Goal: Information Seeking & Learning: Learn about a topic

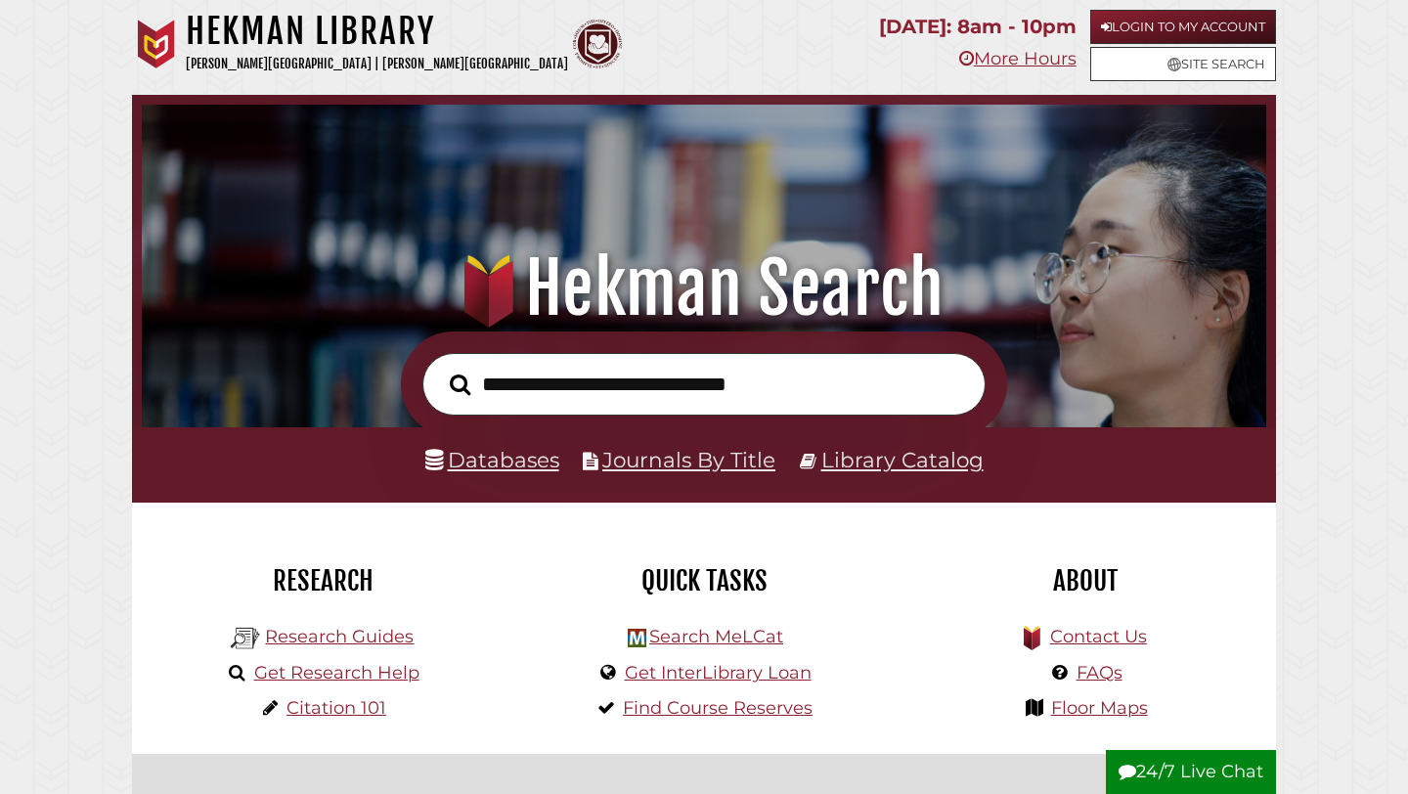
scroll to position [372, 1115]
type input "**********"
click at [440, 369] on button "Search" at bounding box center [460, 385] width 40 height 32
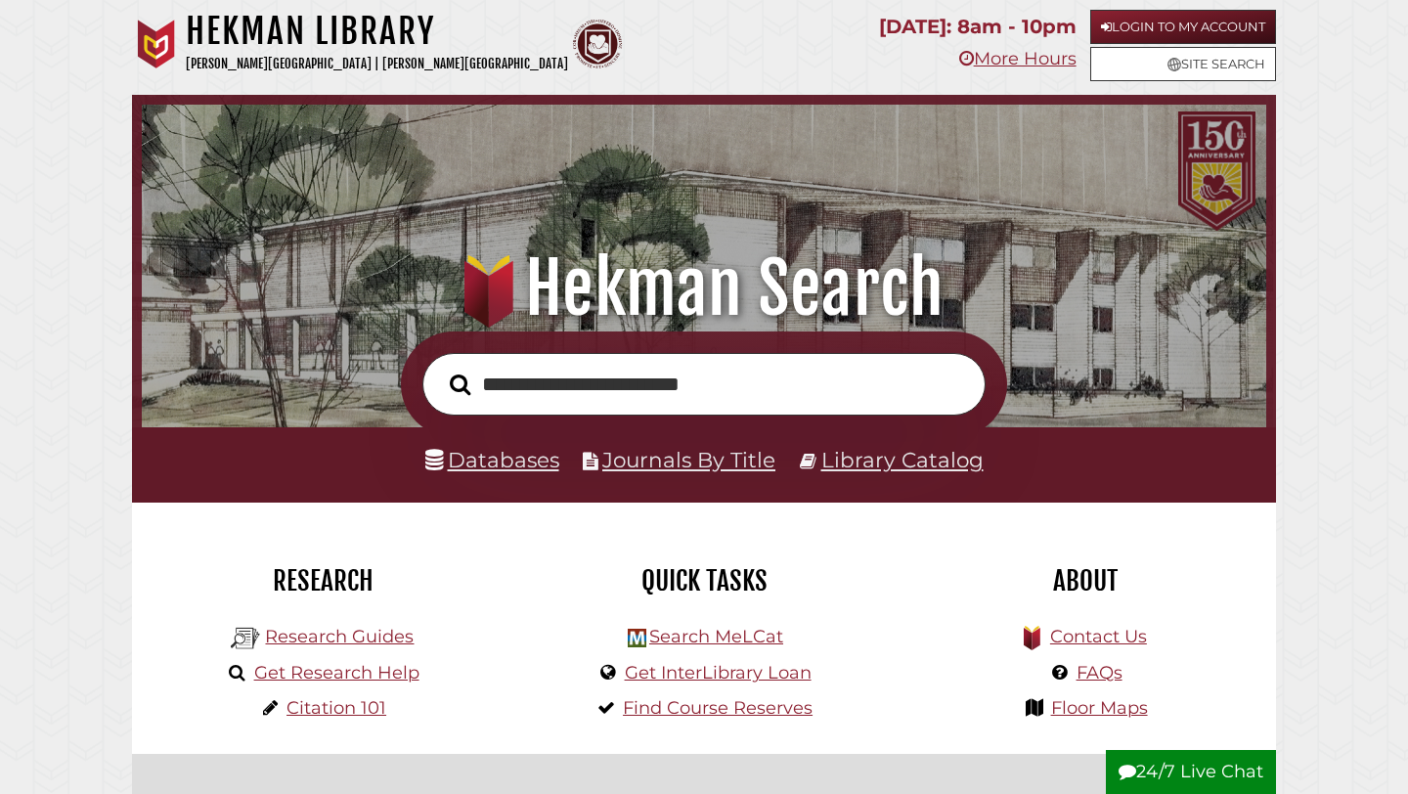
scroll to position [49, 0]
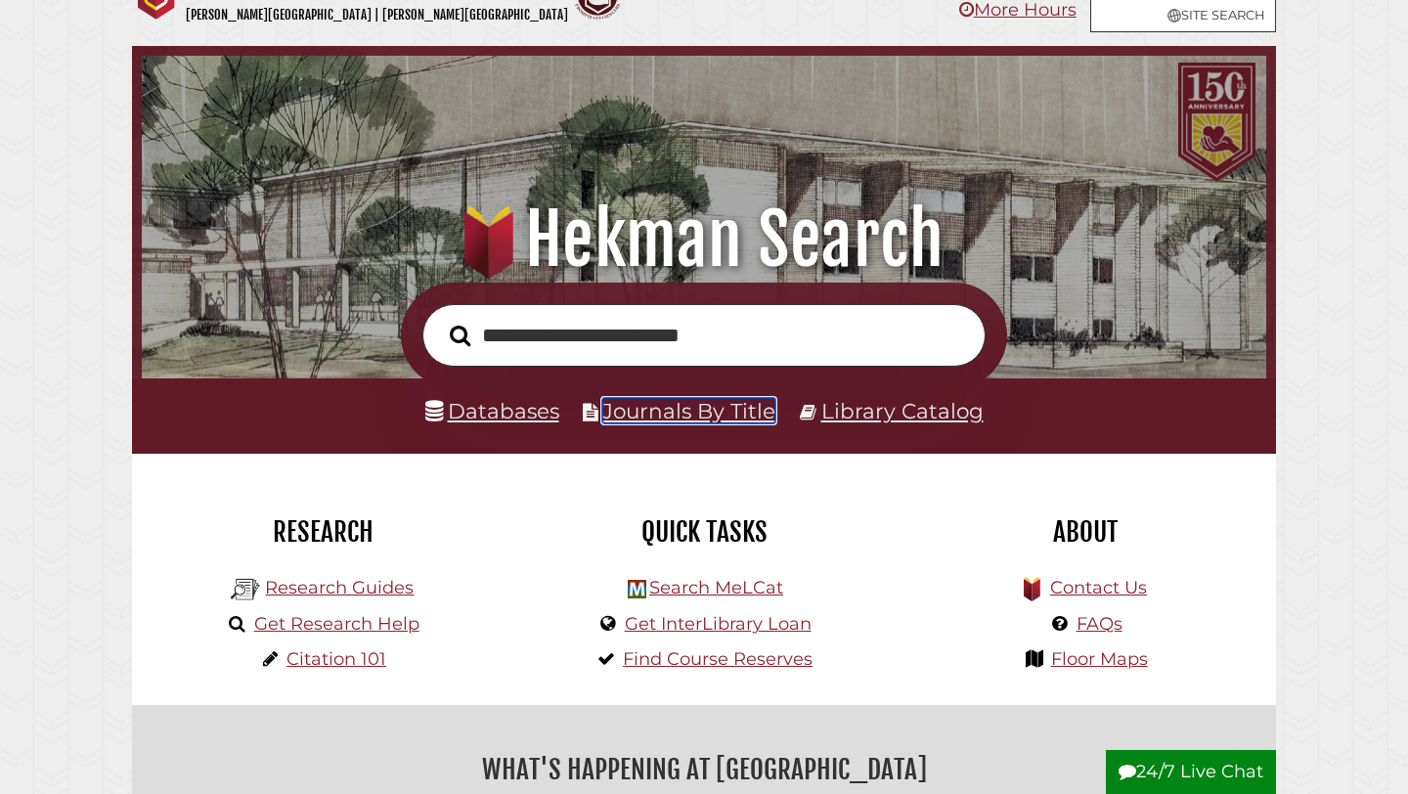
click at [667, 409] on link "Journals By Title" at bounding box center [688, 410] width 173 height 25
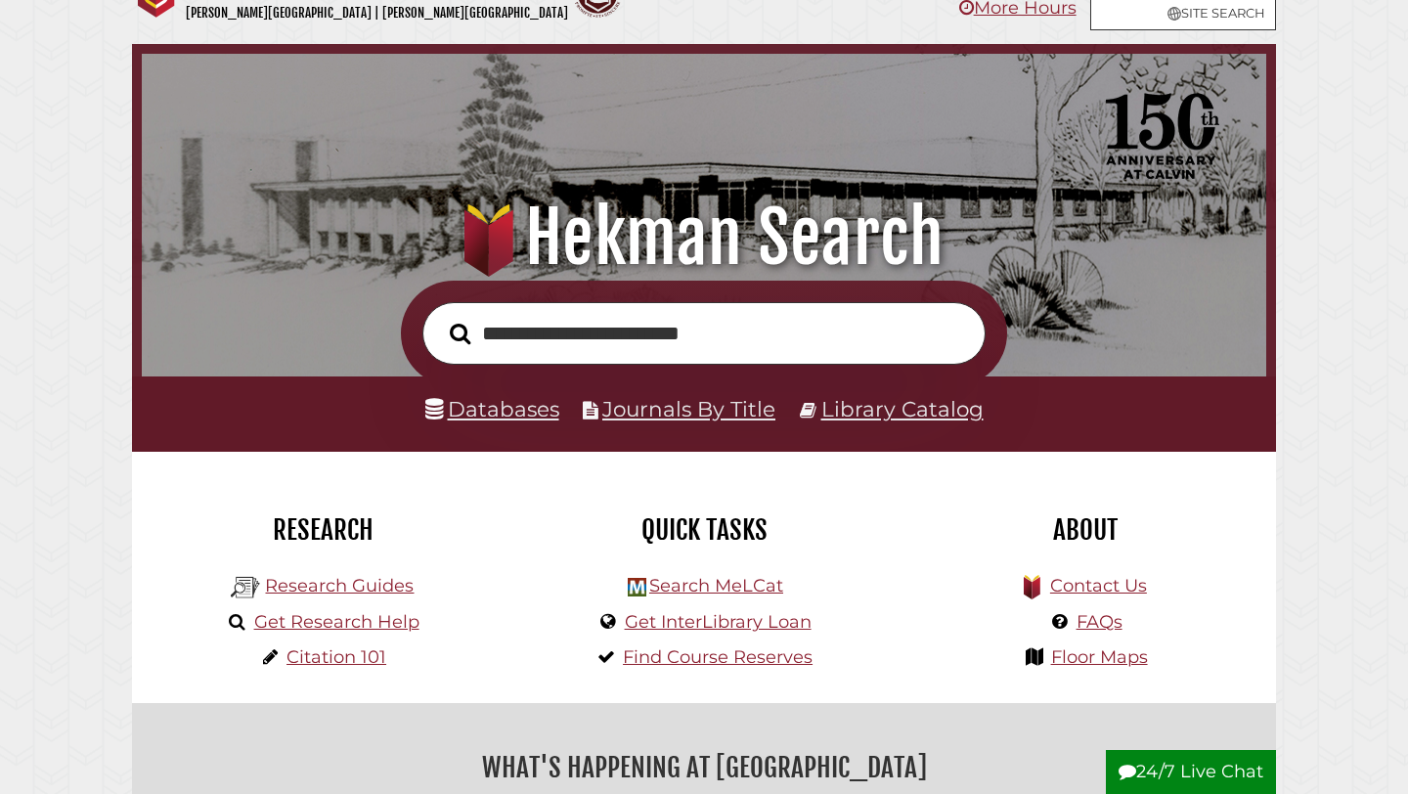
scroll to position [372, 1115]
click at [526, 421] on link "Databases" at bounding box center [492, 408] width 134 height 25
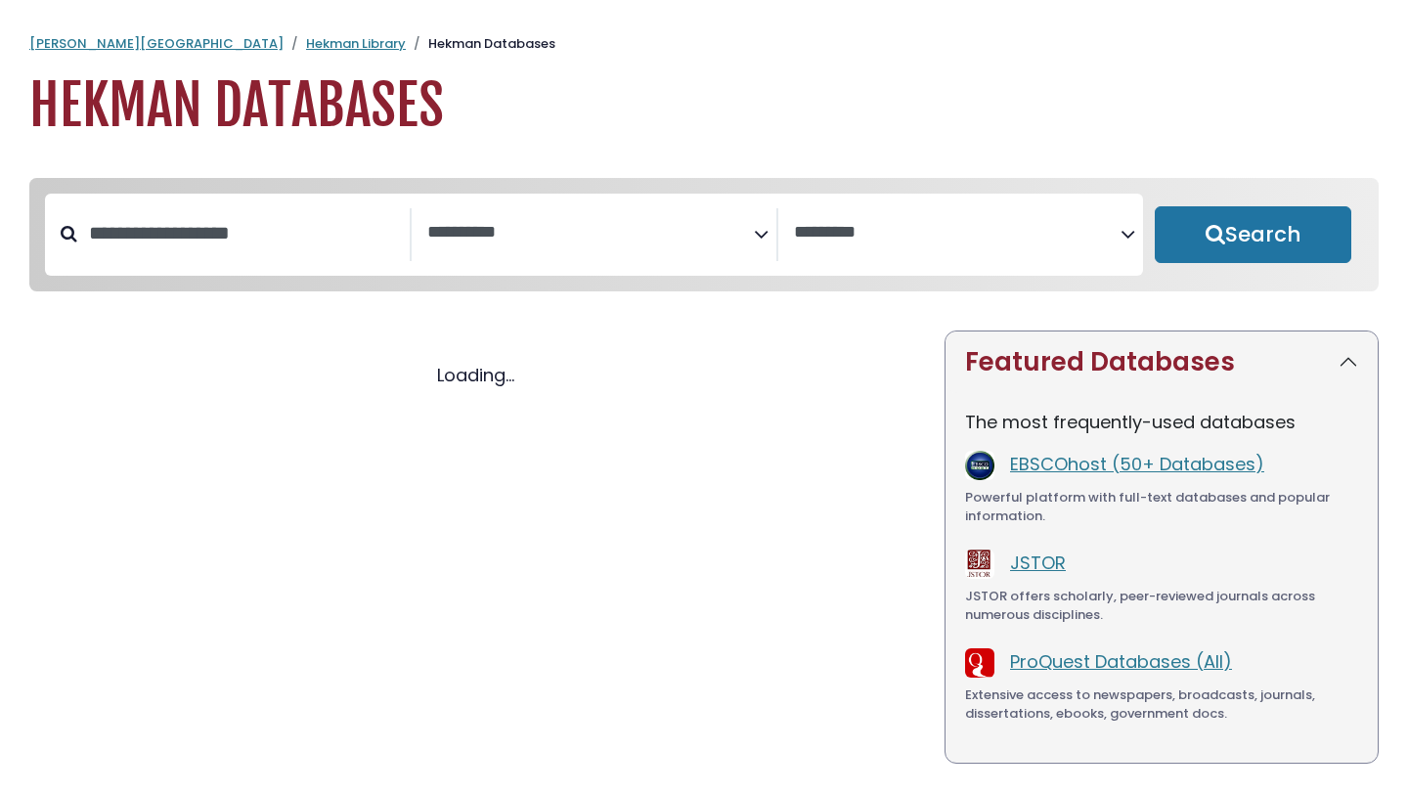
select select "Database Subject Filter"
select select "Database Vendors Filter"
select select "Database Subject Filter"
select select "Database Vendors Filter"
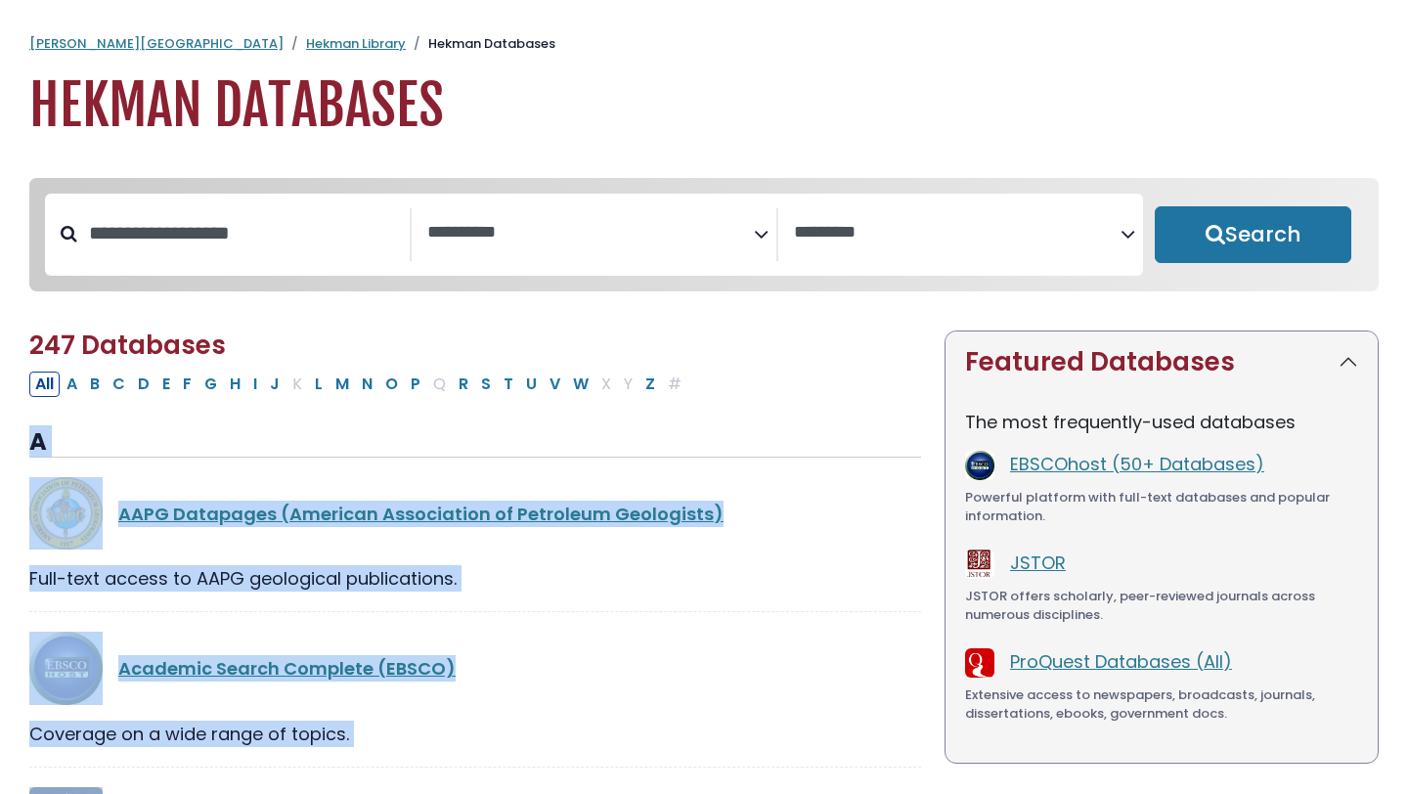
click at [531, 455] on h3 "A" at bounding box center [475, 442] width 892 height 29
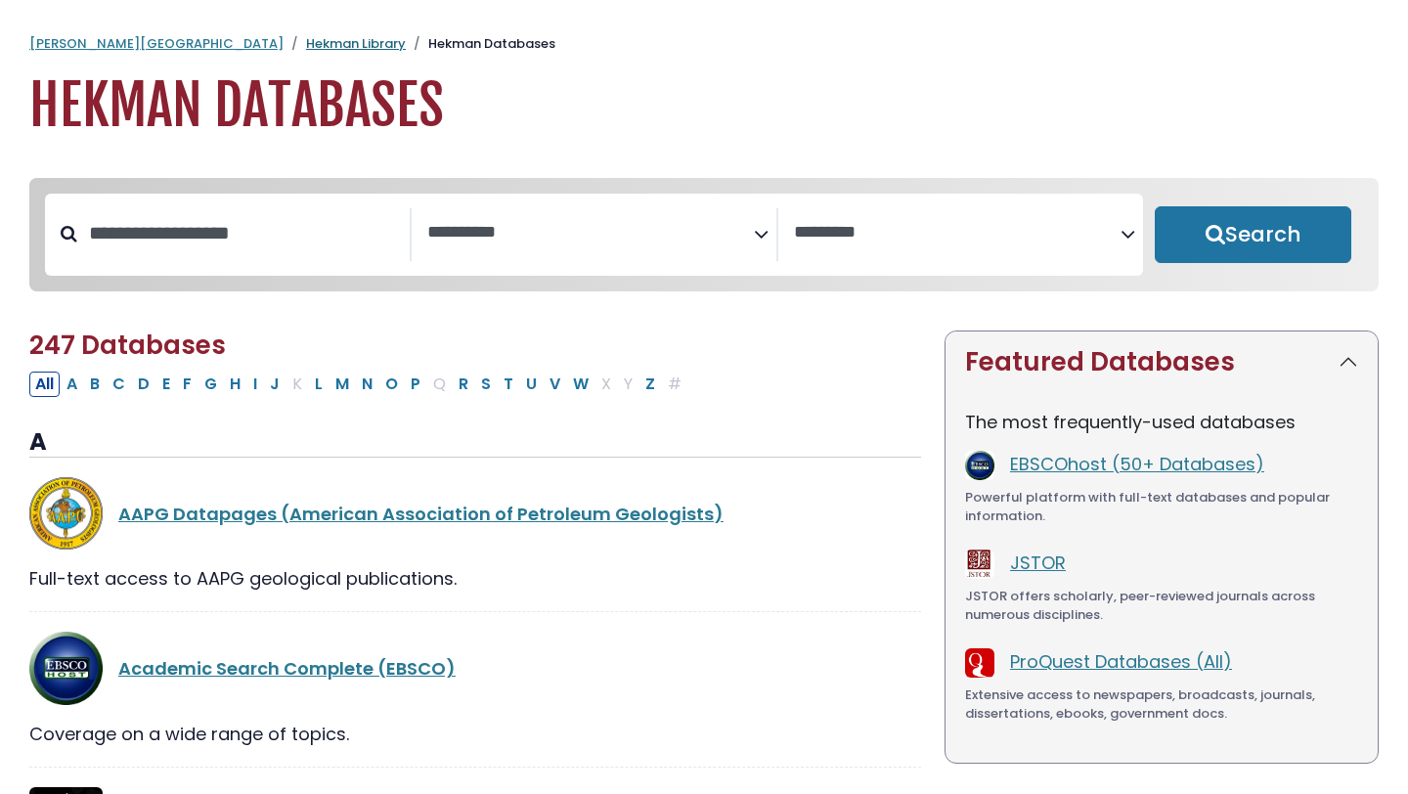
click at [306, 47] on link "Hekman Library" at bounding box center [356, 43] width 100 height 19
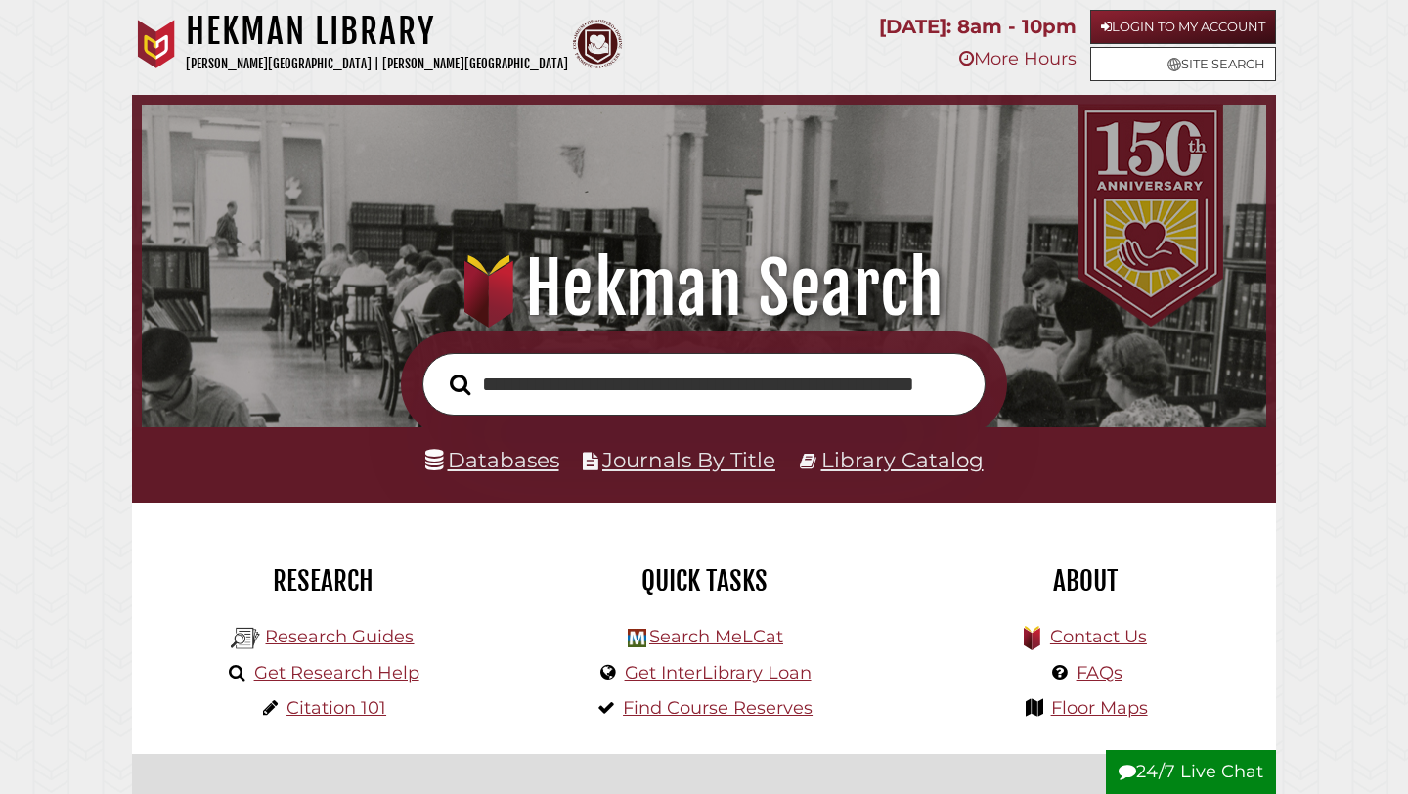
scroll to position [0, 67]
type input "**********"
click at [440, 369] on button "Search" at bounding box center [460, 385] width 40 height 32
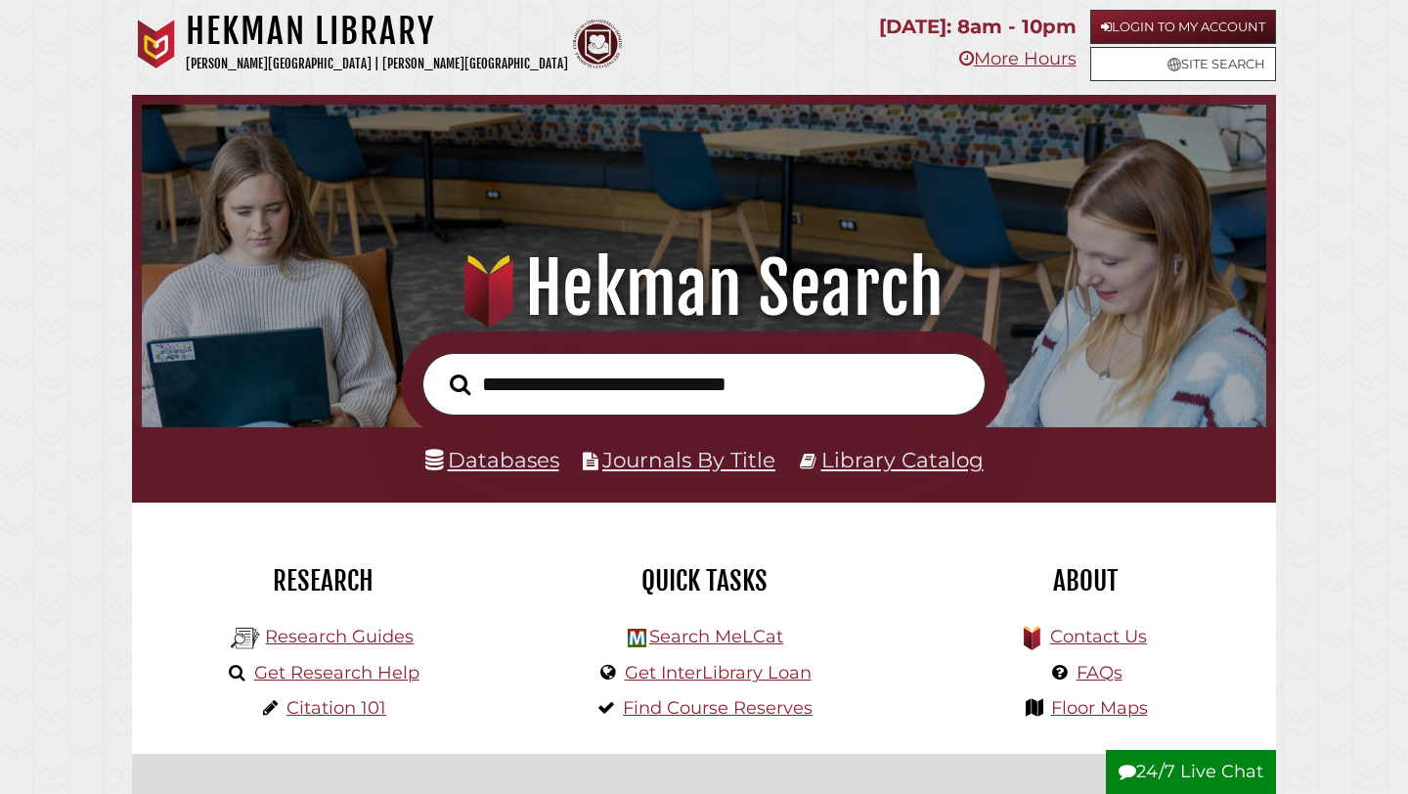
scroll to position [372, 1115]
click at [494, 519] on div "Research Research Guides Get Research Help Citation 101" at bounding box center [322, 628] width 381 height 251
click at [494, 474] on li "Databases" at bounding box center [492, 460] width 134 height 37
click at [491, 459] on link "Databases" at bounding box center [492, 459] width 134 height 25
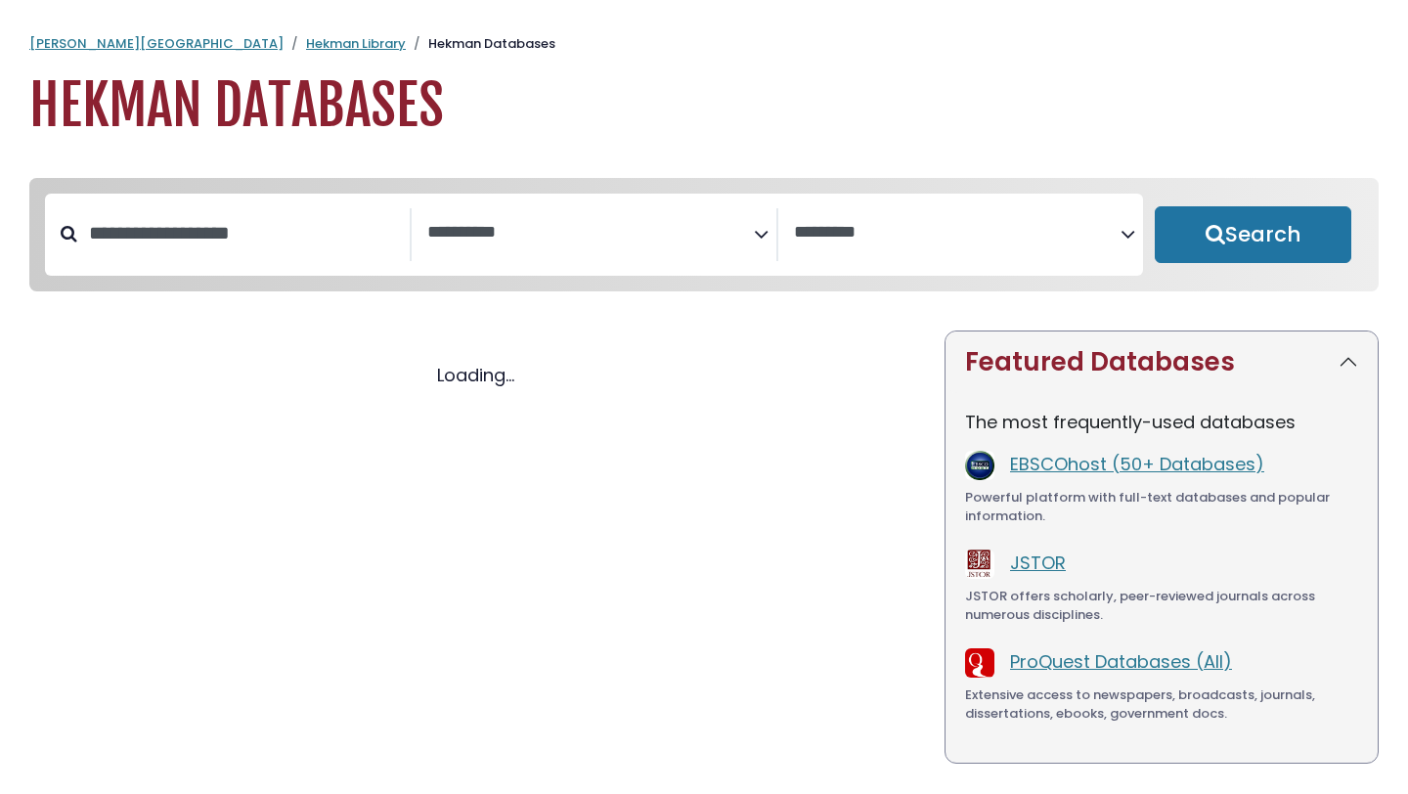
select select "Database Subject Filter"
select select "Database Vendors Filter"
select select "Database Subject Filter"
select select "Database Vendors Filter"
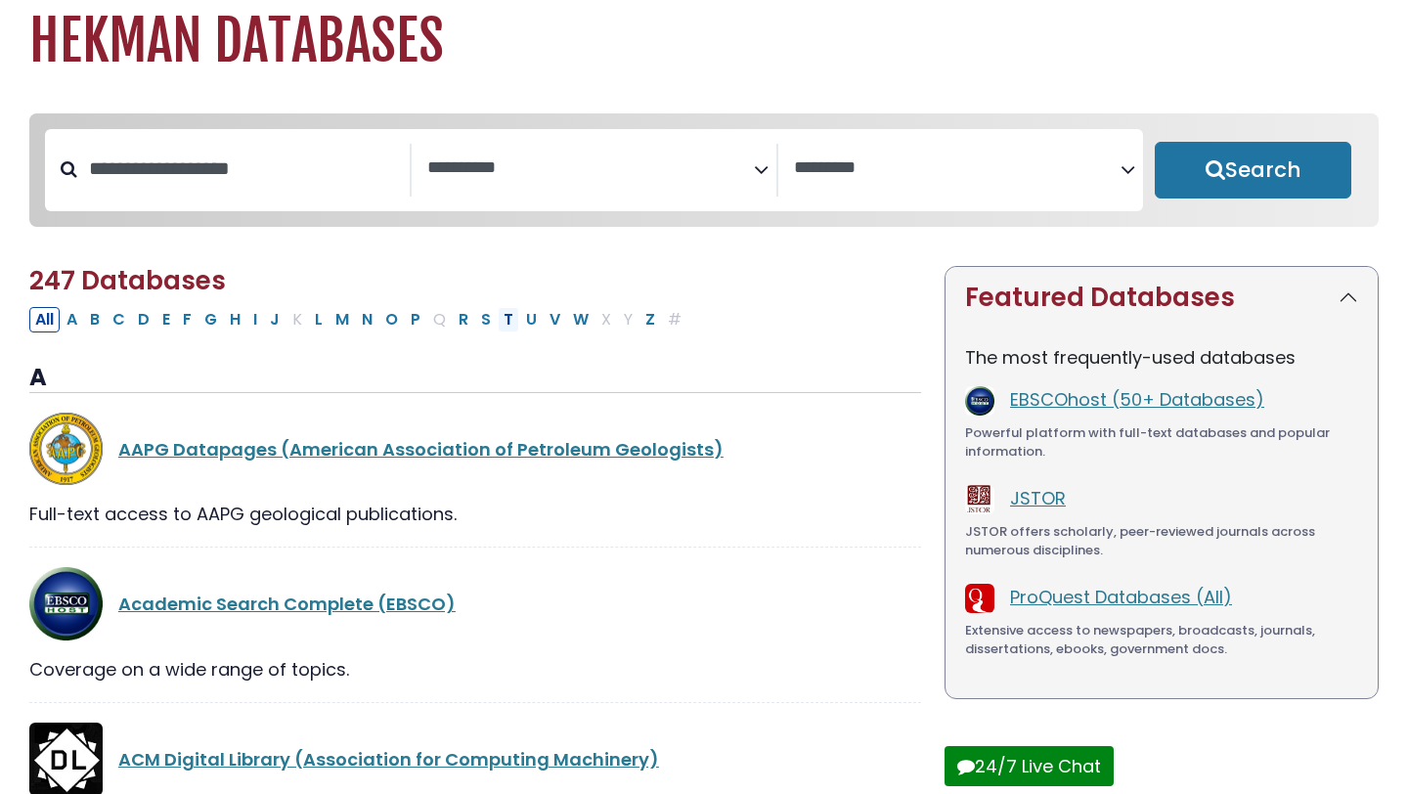
scroll to position [80, 0]
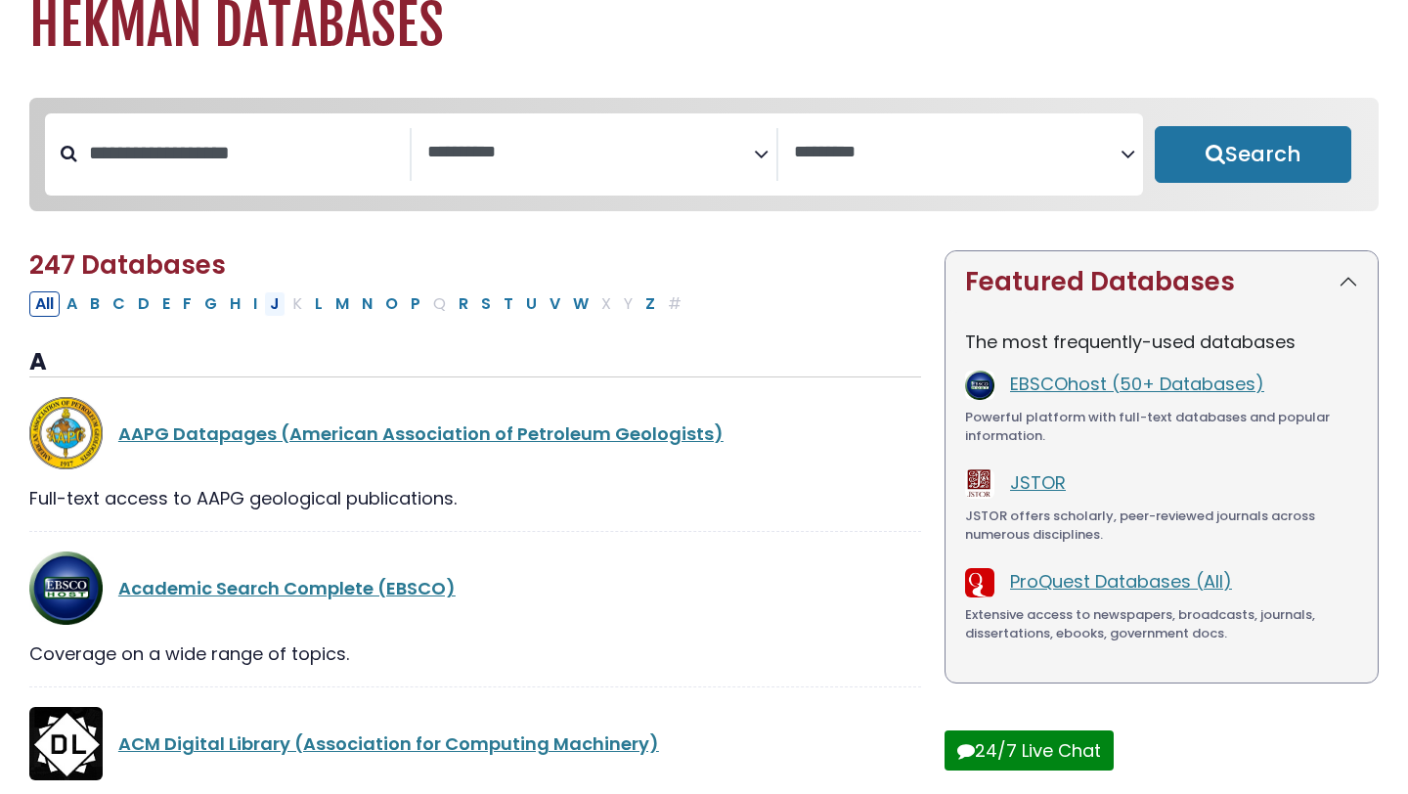
click at [270, 312] on button "J" at bounding box center [275, 303] width 22 height 25
select select "Database Subject Filter"
select select "Database Vendors Filter"
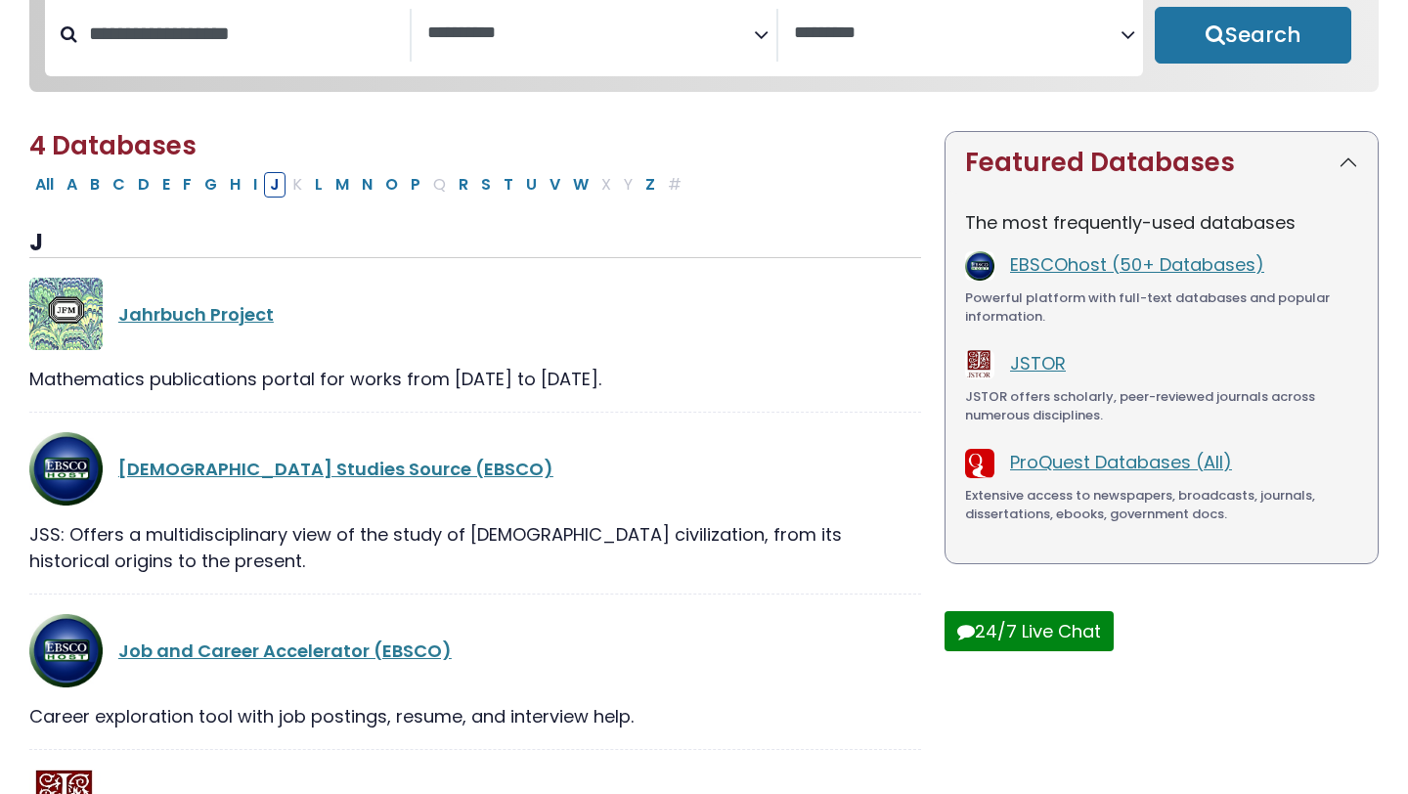
scroll to position [407, 0]
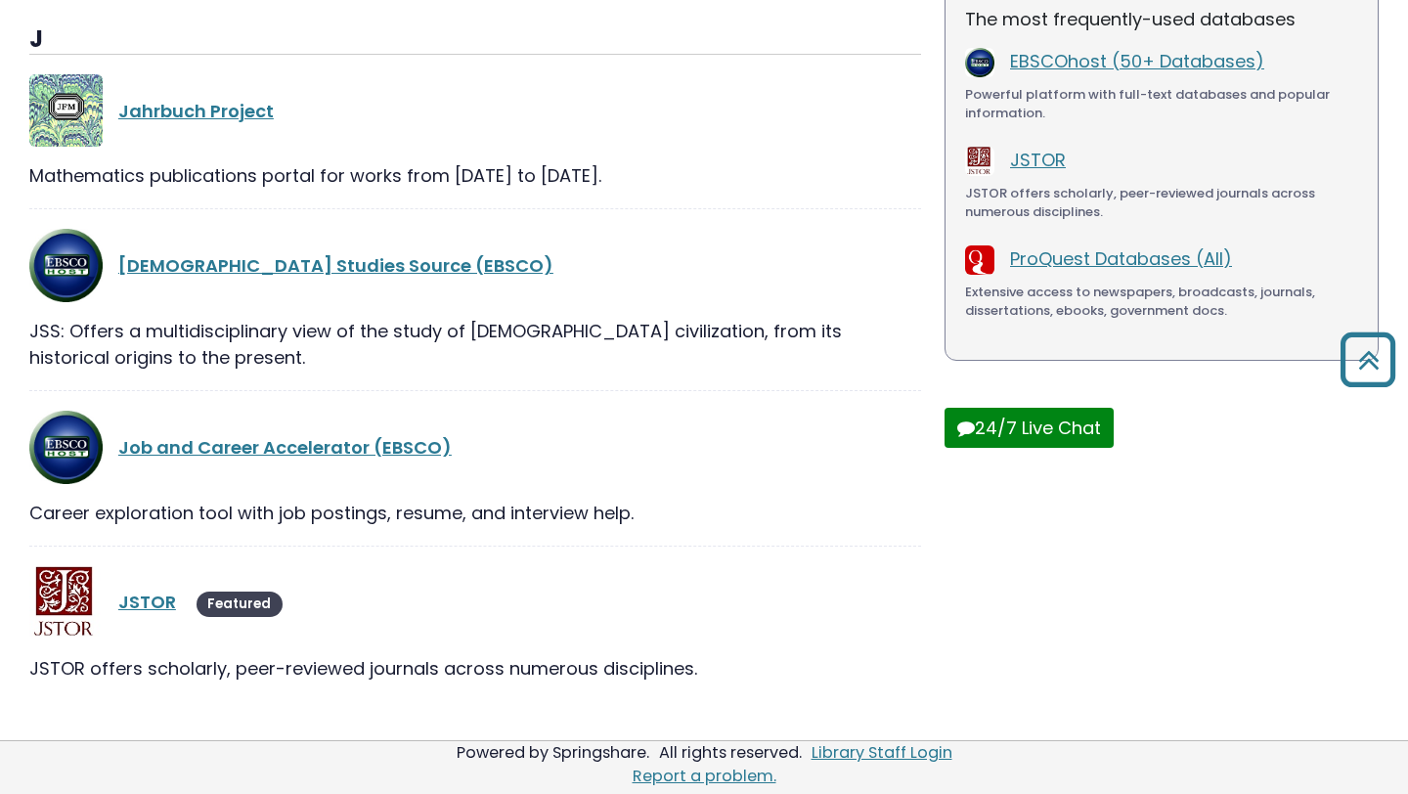
click at [148, 518] on div "Career exploration tool with job postings, resume, and interview help." at bounding box center [475, 513] width 892 height 26
click at [148, 587] on div "JSTOR Featured" at bounding box center [475, 602] width 892 height 73
click at [148, 611] on link "JSTOR" at bounding box center [147, 602] width 58 height 24
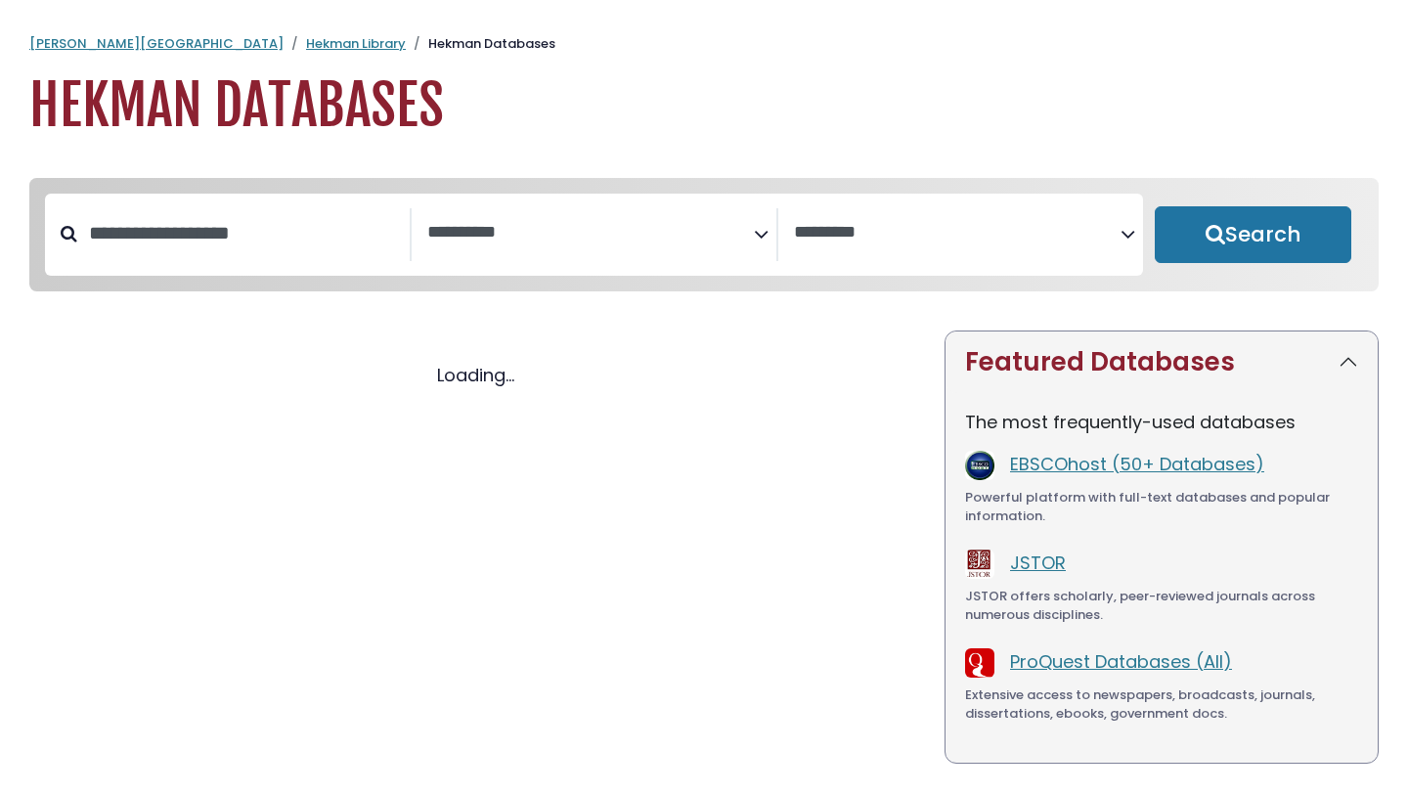
select select "Database Subject Filter"
select select "Database Vendors Filter"
select select "Database Subject Filter"
select select "Database Vendors Filter"
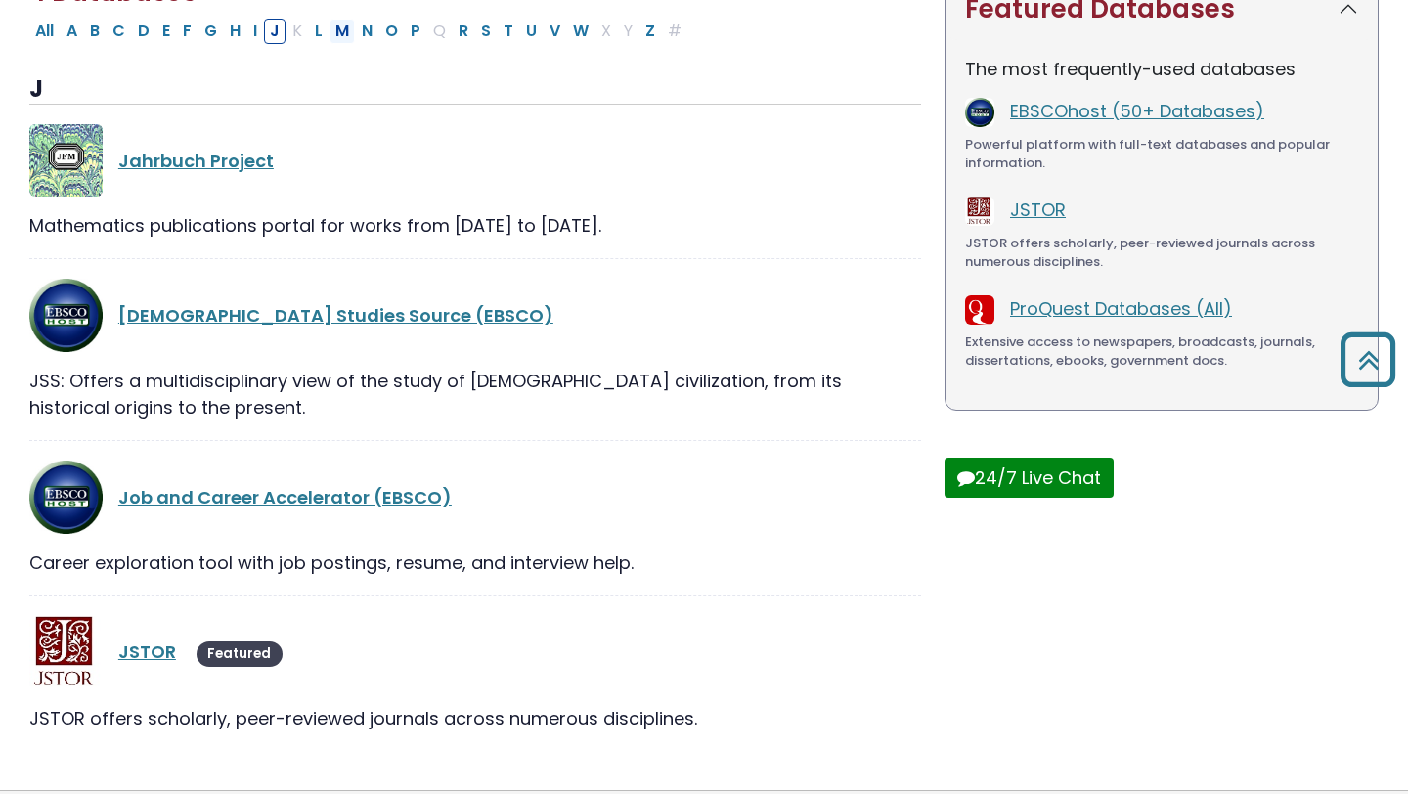
click at [347, 44] on button "M" at bounding box center [342, 31] width 25 height 25
select select "Database Subject Filter"
select select "Database Vendors Filter"
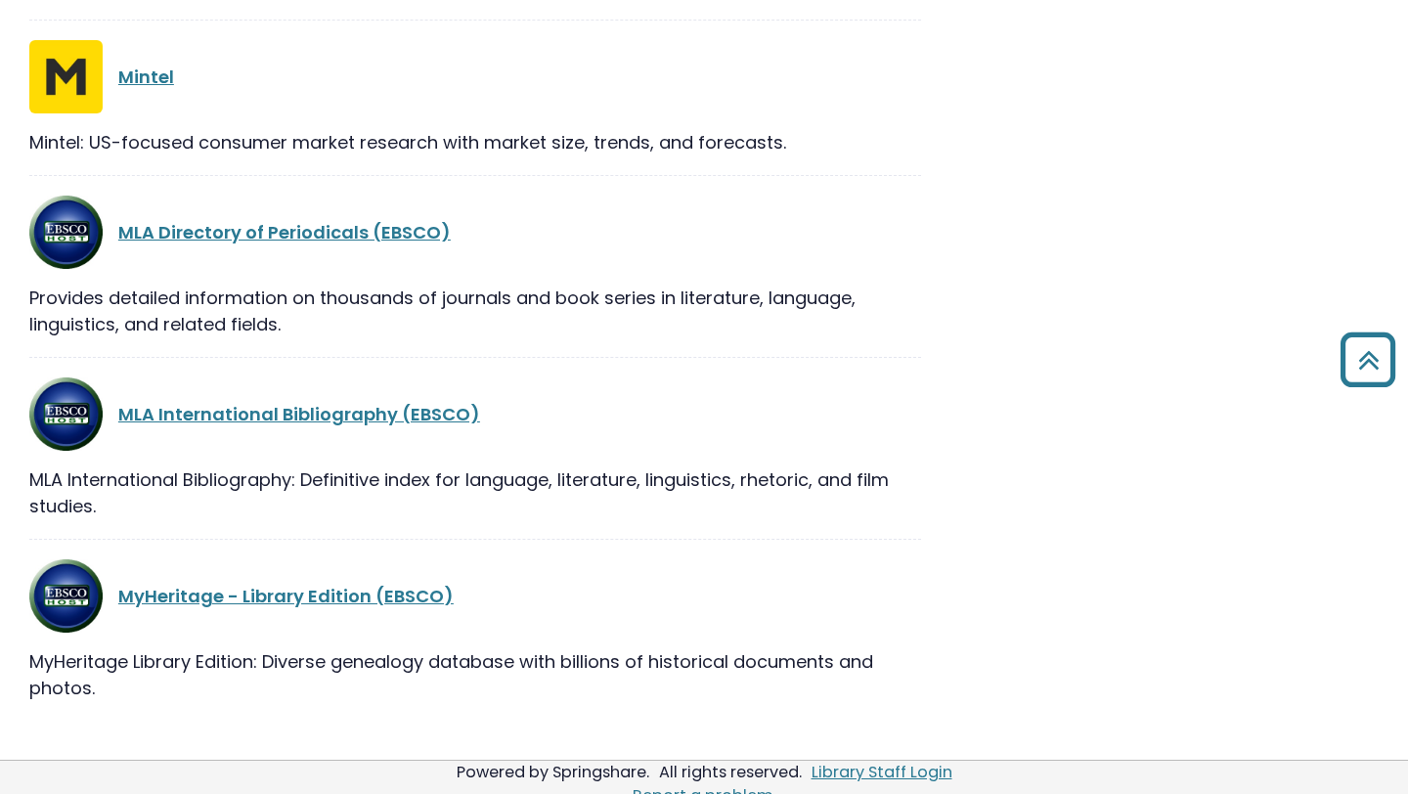
scroll to position [1858, 0]
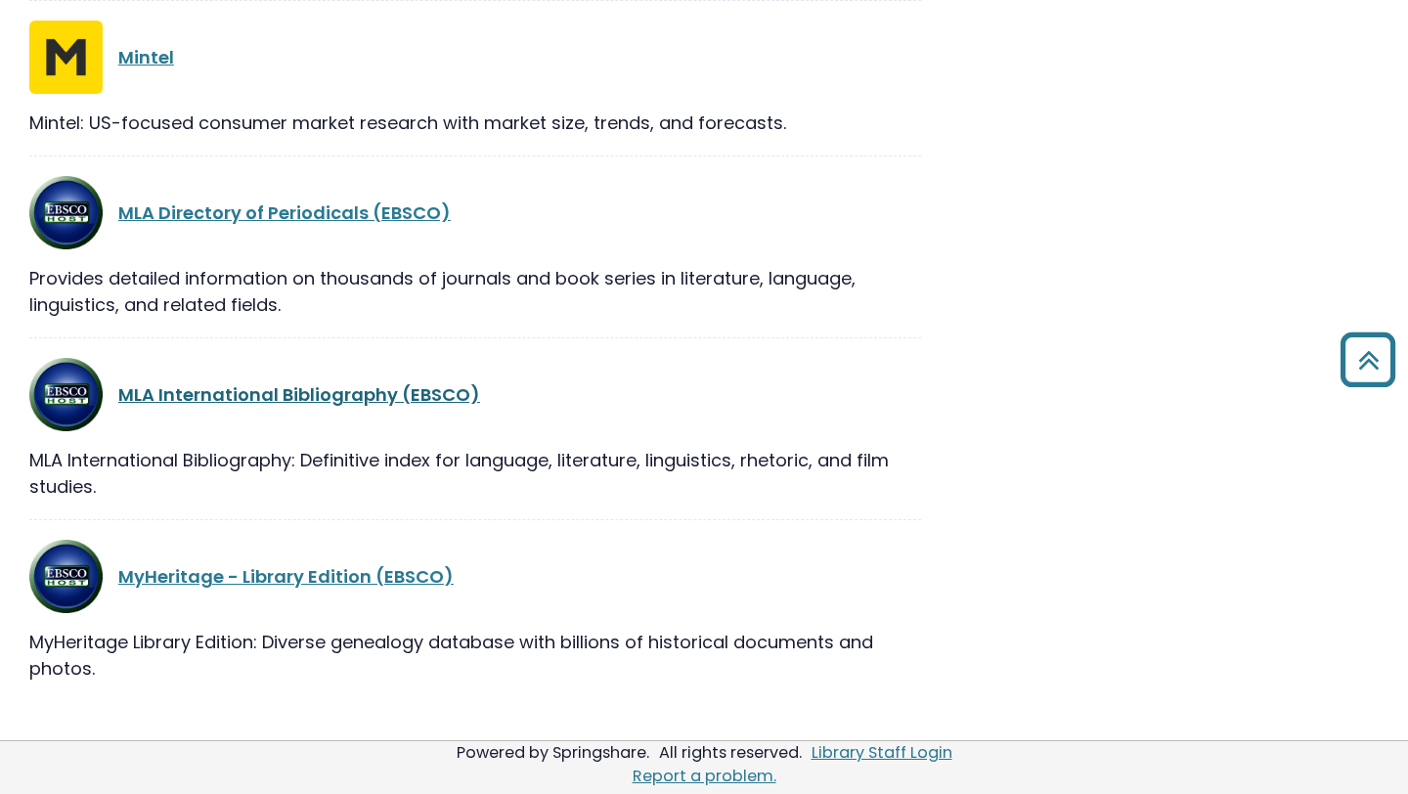
click at [346, 400] on link "MLA International Bibliography (EBSCO)" at bounding box center [299, 394] width 362 height 24
click at [337, 396] on link "MLA International Bibliography (EBSCO)" at bounding box center [299, 394] width 362 height 24
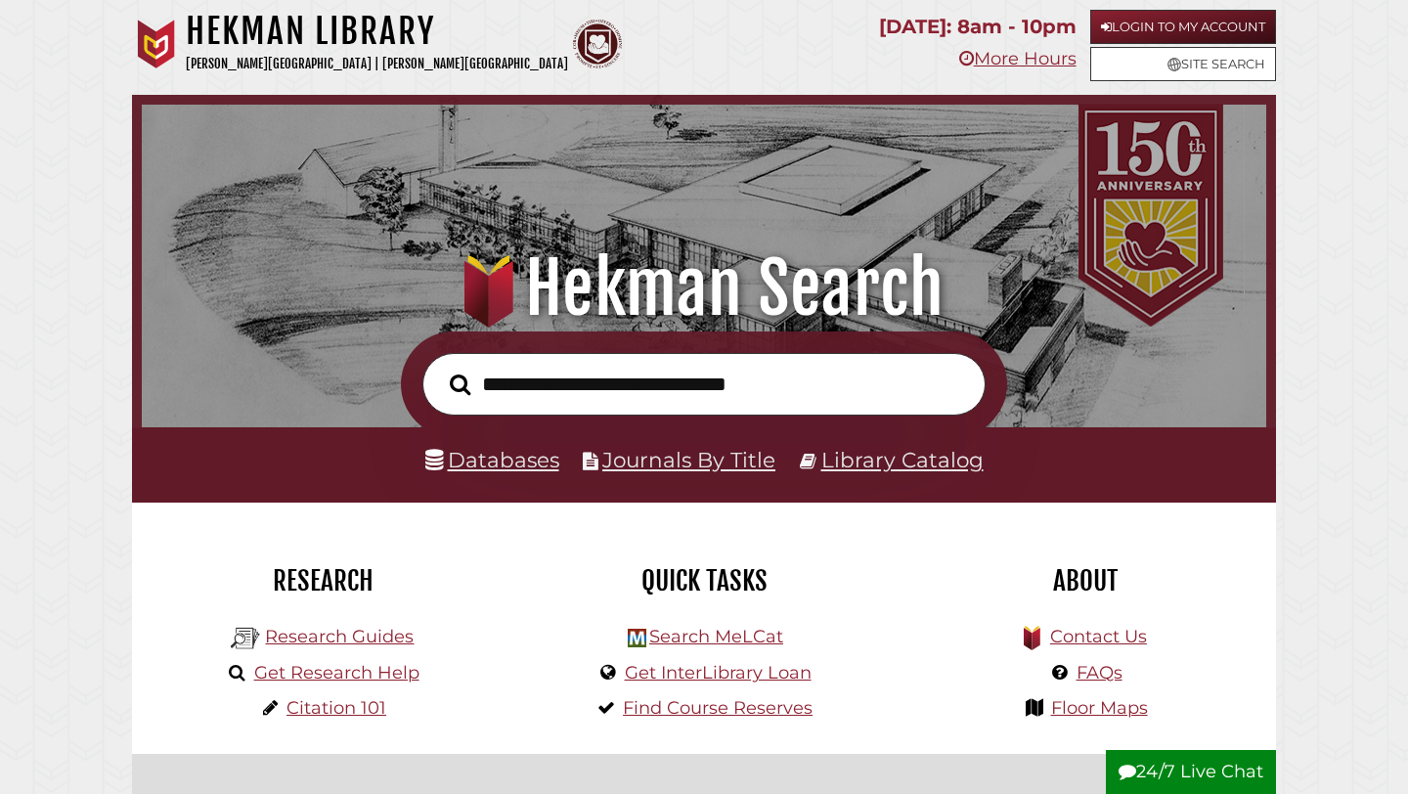
scroll to position [372, 1115]
click at [555, 390] on input "text" at bounding box center [703, 385] width 563 height 64
click at [770, 383] on input "**********" at bounding box center [703, 385] width 563 height 64
type input "**********"
click at [440, 369] on button "Search" at bounding box center [460, 385] width 40 height 32
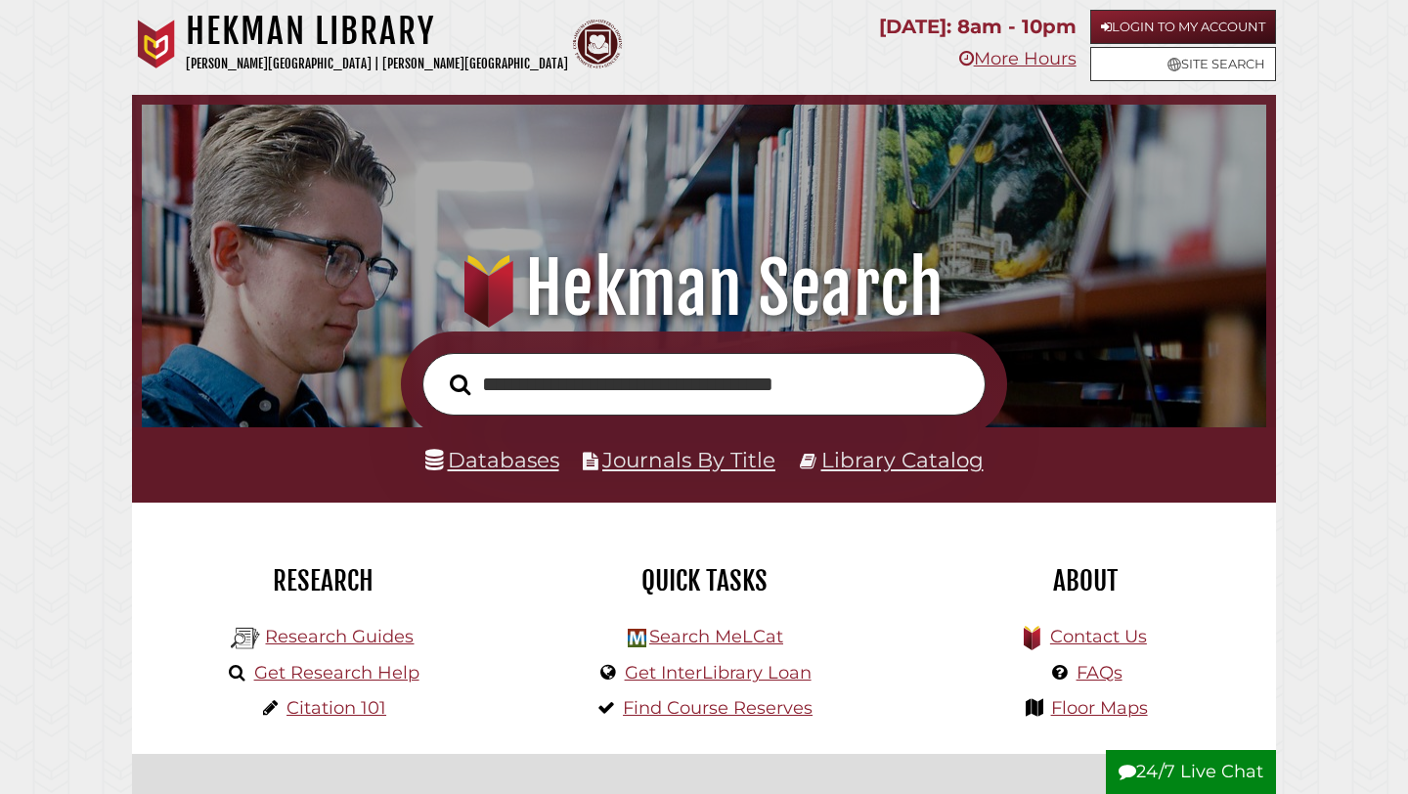
scroll to position [372, 1115]
click at [484, 464] on link "Databases" at bounding box center [492, 459] width 134 height 25
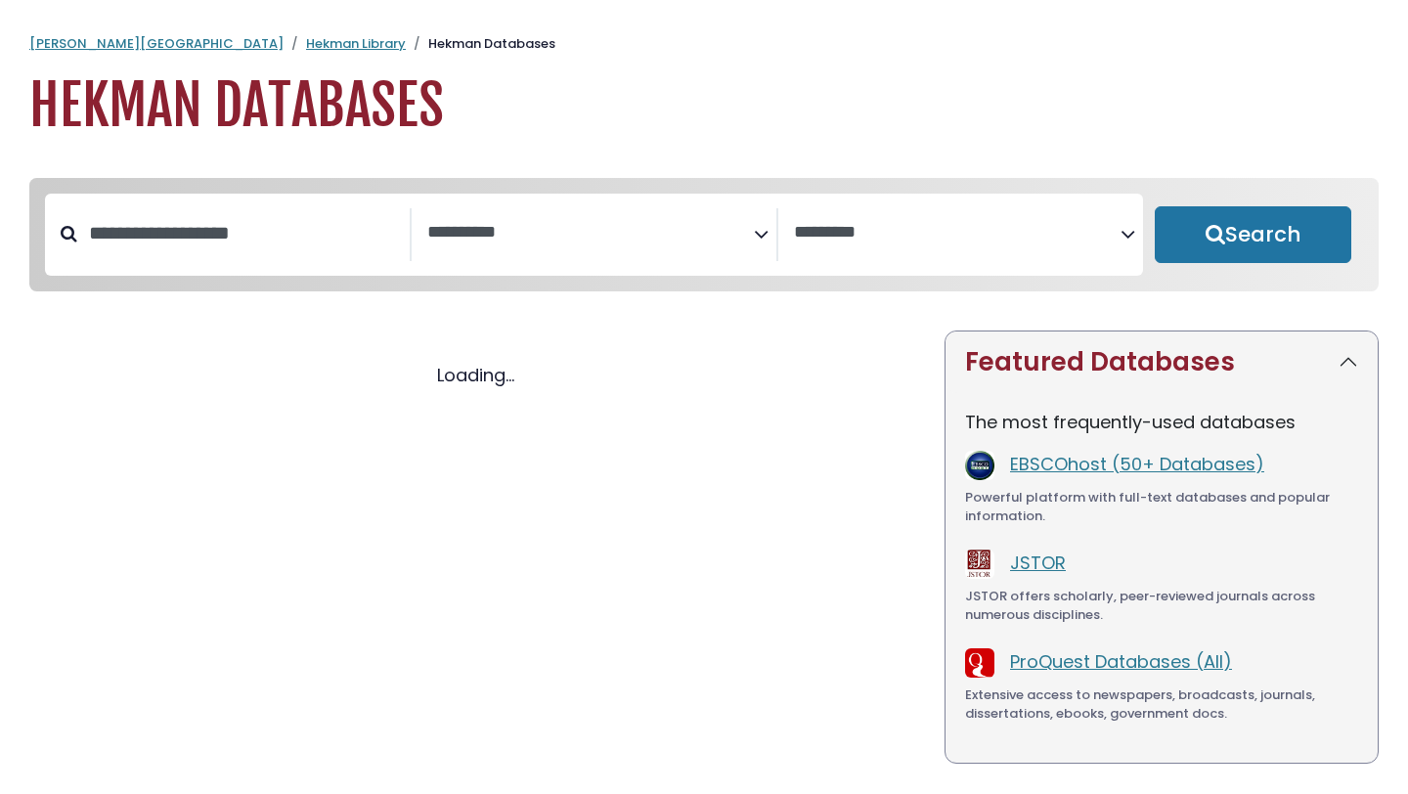
select select "Database Subject Filter"
select select "Database Vendors Filter"
select select "Database Subject Filter"
select select "Database Vendors Filter"
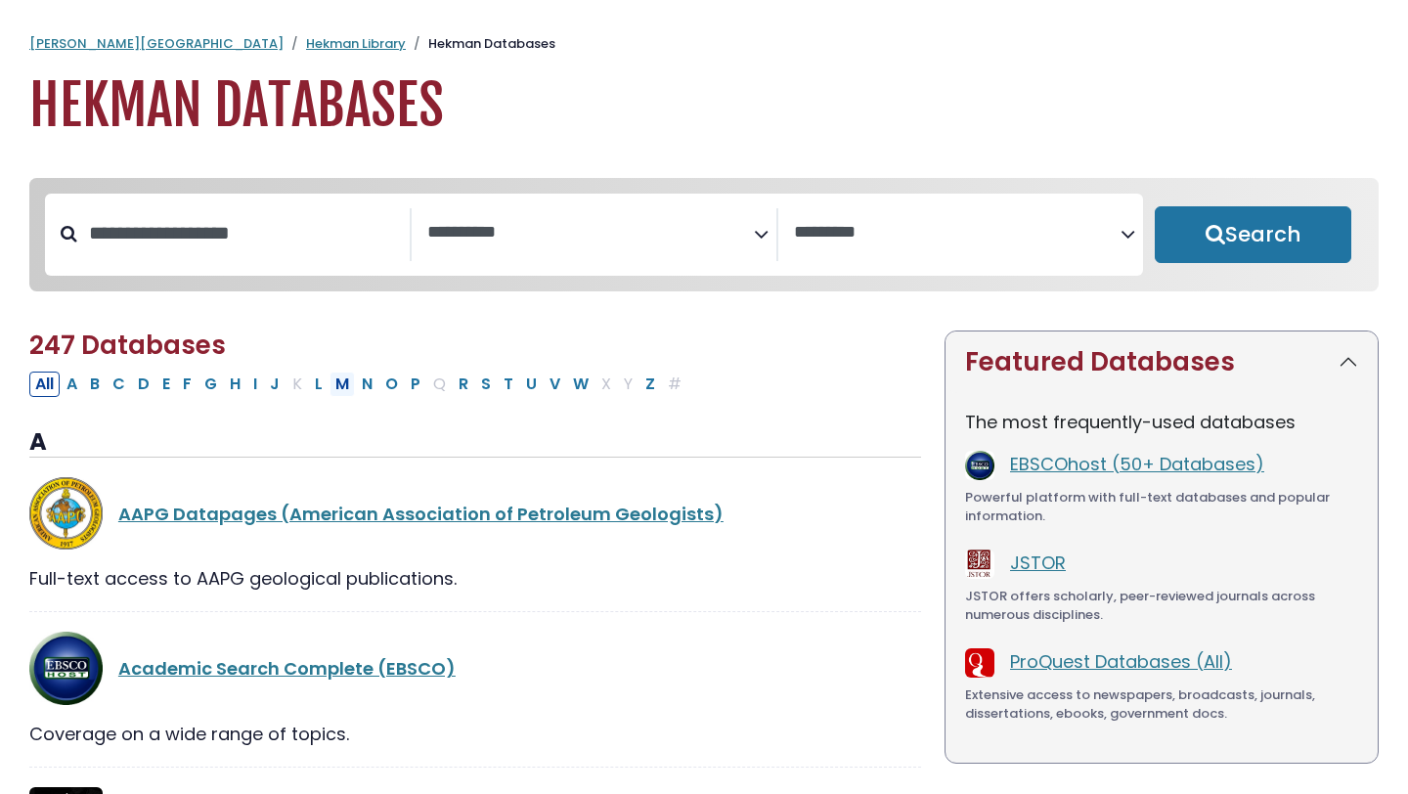
click at [341, 387] on button "M" at bounding box center [342, 384] width 25 height 25
select select "Database Subject Filter"
select select "Database Vendors Filter"
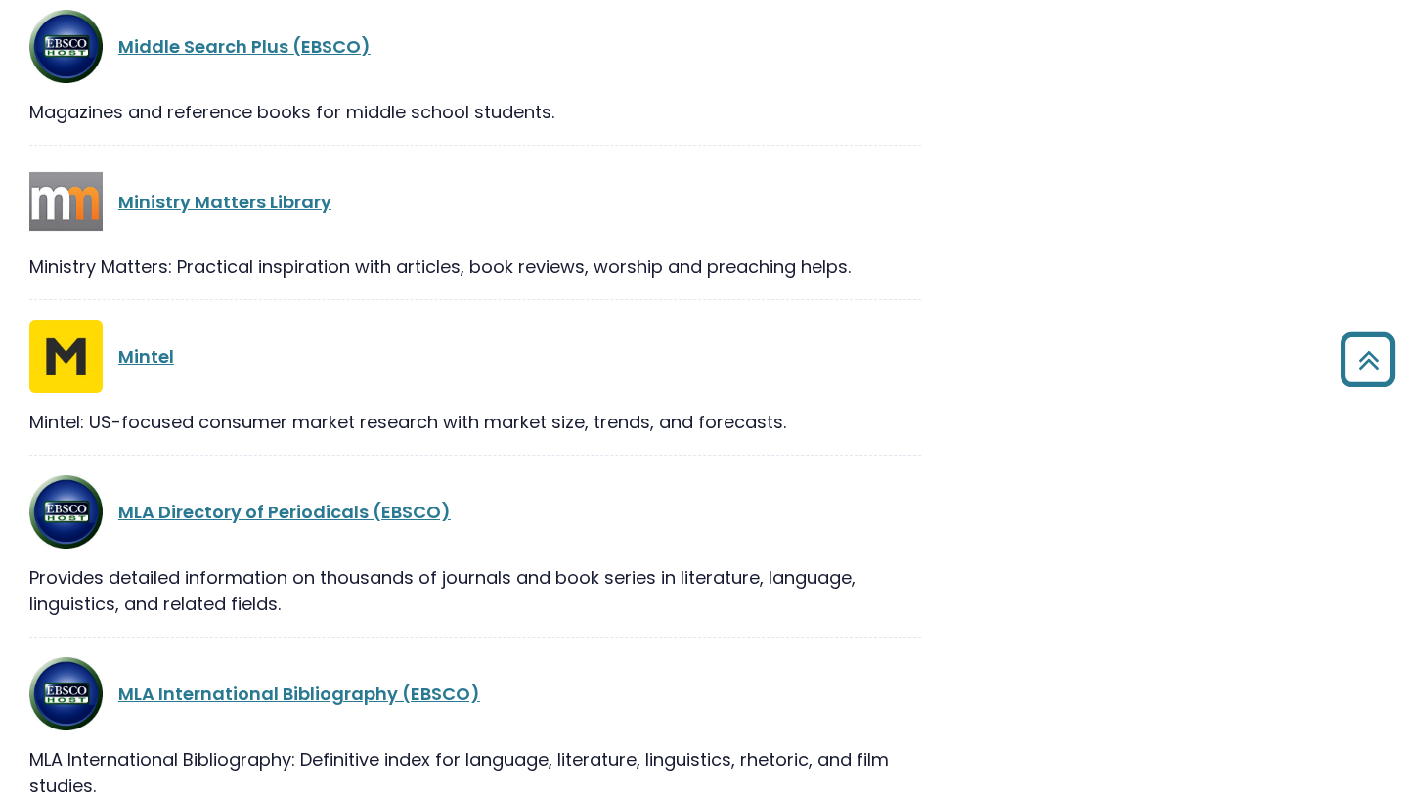
scroll to position [1858, 0]
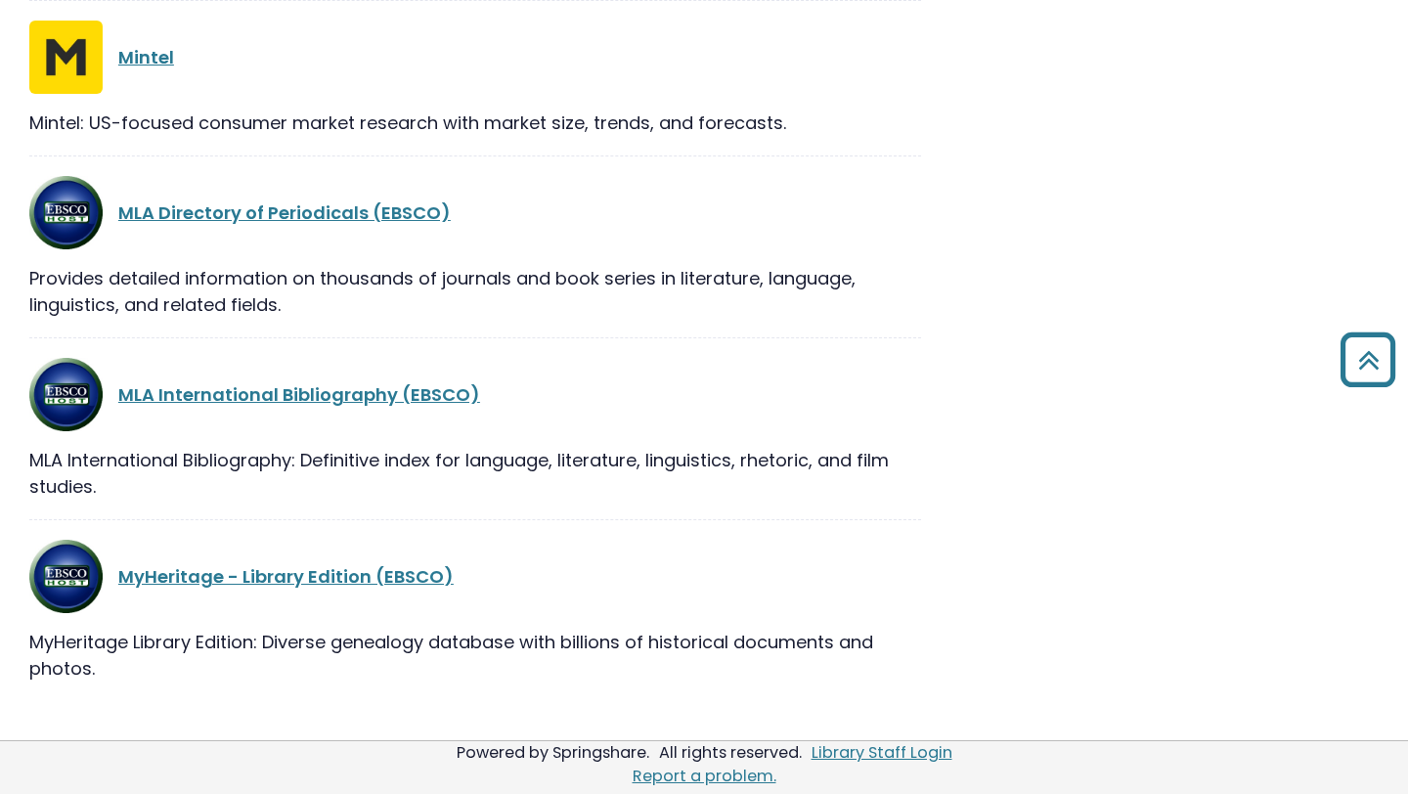
click at [235, 380] on div "MLA International Bibliography (EBSCO)" at bounding box center [475, 394] width 892 height 73
click at [236, 385] on link "MLA International Bibliography (EBSCO)" at bounding box center [299, 394] width 362 height 24
click at [237, 387] on link "MLA International Bibliography (EBSCO)" at bounding box center [299, 394] width 362 height 24
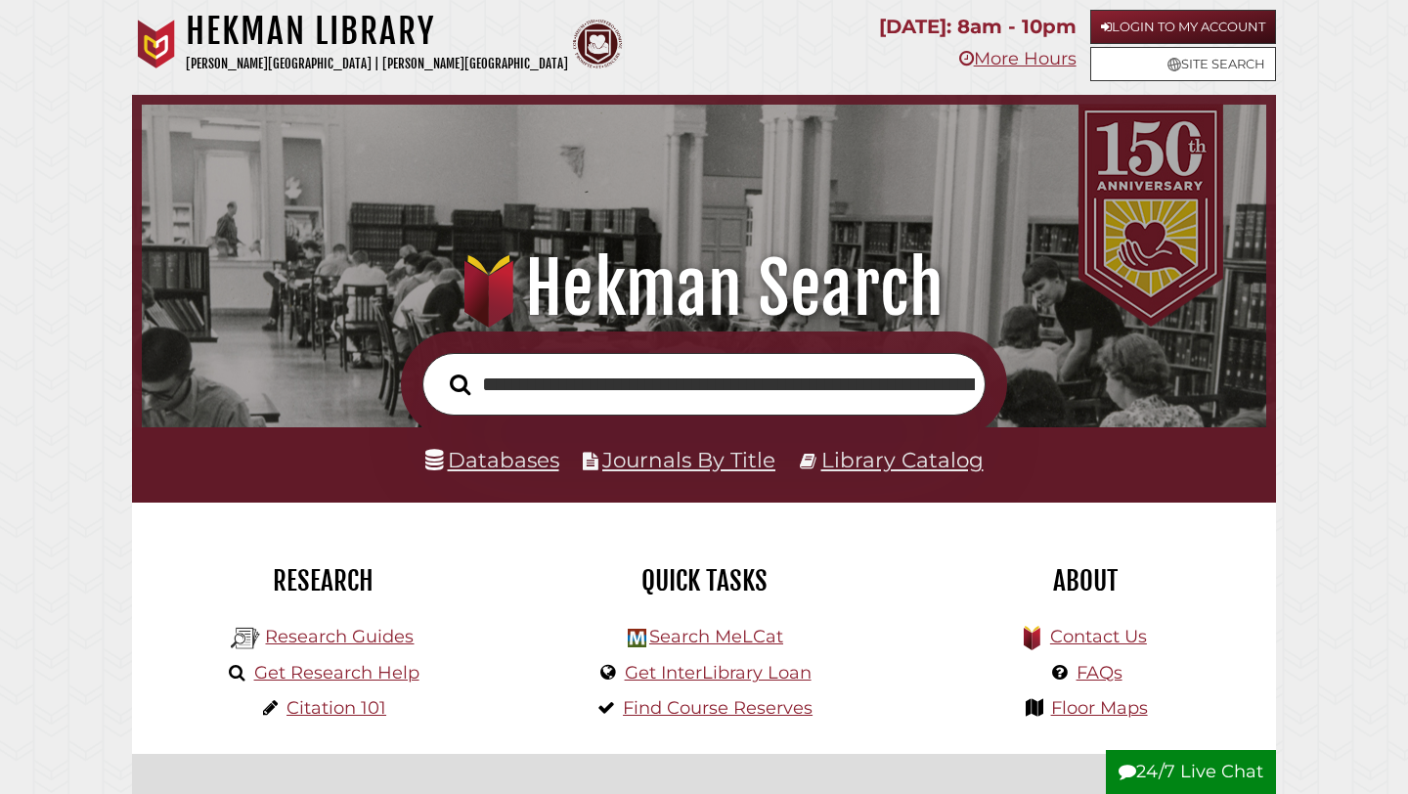
scroll to position [0, 395]
type input "**********"
click at [440, 369] on button "Search" at bounding box center [460, 385] width 40 height 32
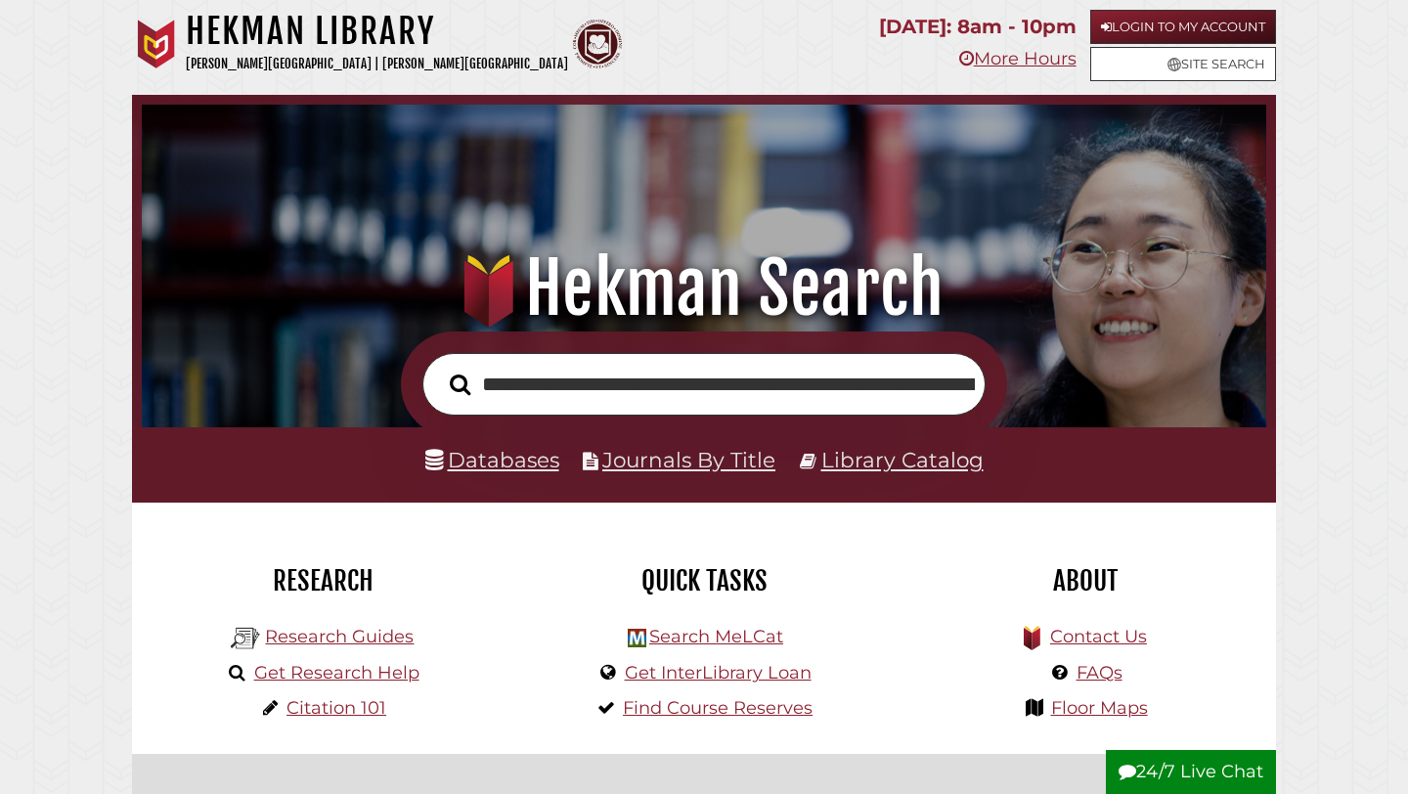
scroll to position [372, 1115]
click at [574, 449] on ul "Databases Journals By Title Library Catalog" at bounding box center [704, 460] width 587 height 37
click at [539, 453] on link "Databases" at bounding box center [492, 459] width 134 height 25
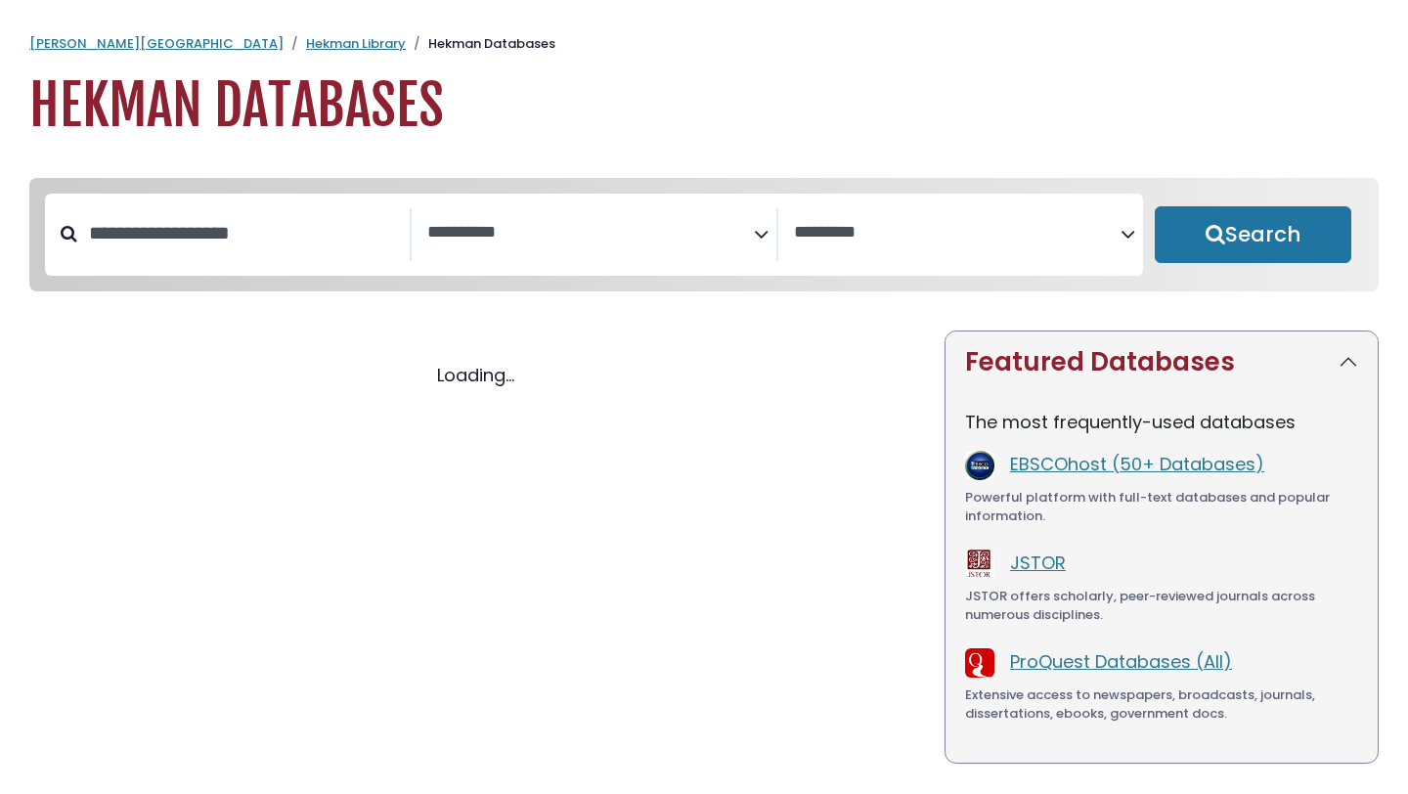
select select "Database Subject Filter"
select select "Database Vendors Filter"
select select "Database Subject Filter"
select select "Database Vendors Filter"
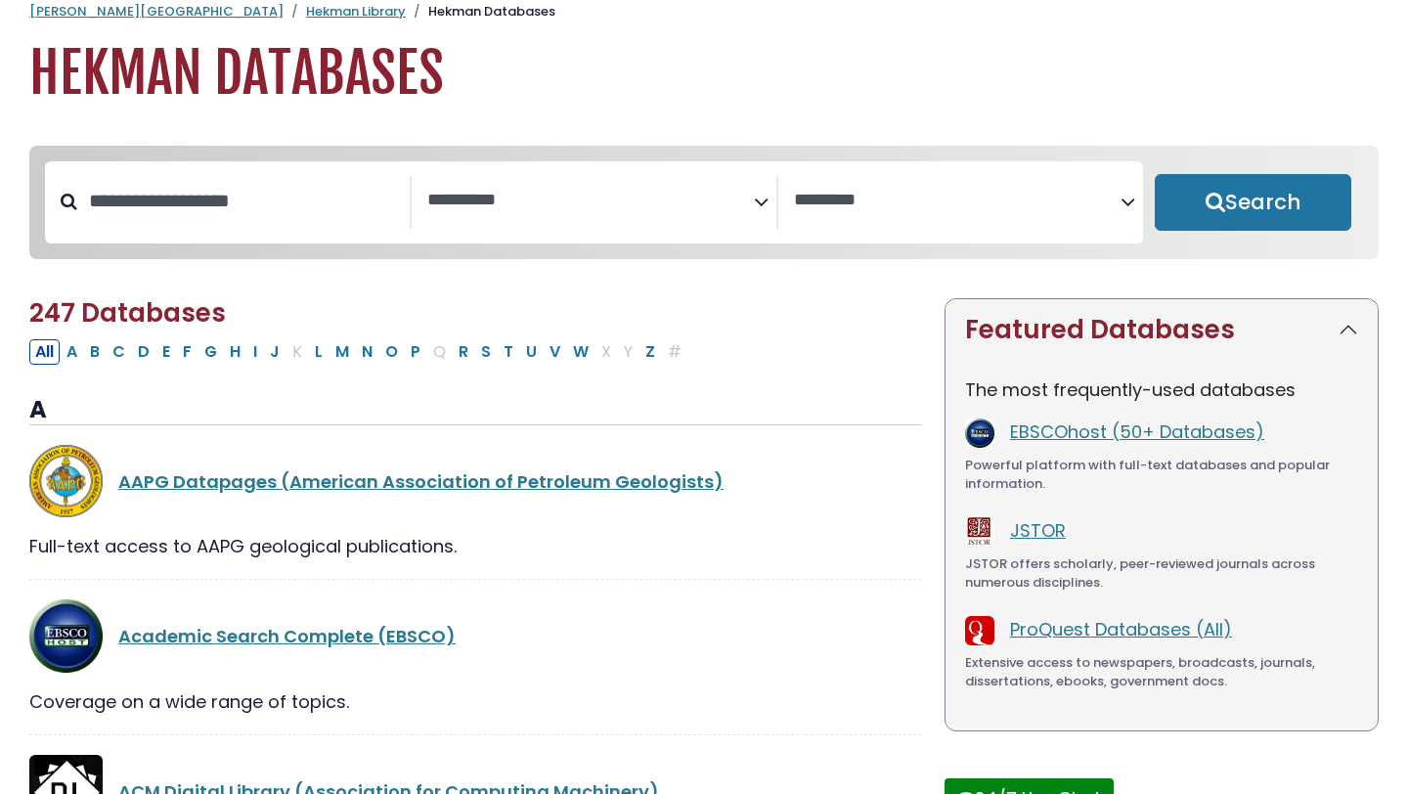
scroll to position [93, 0]
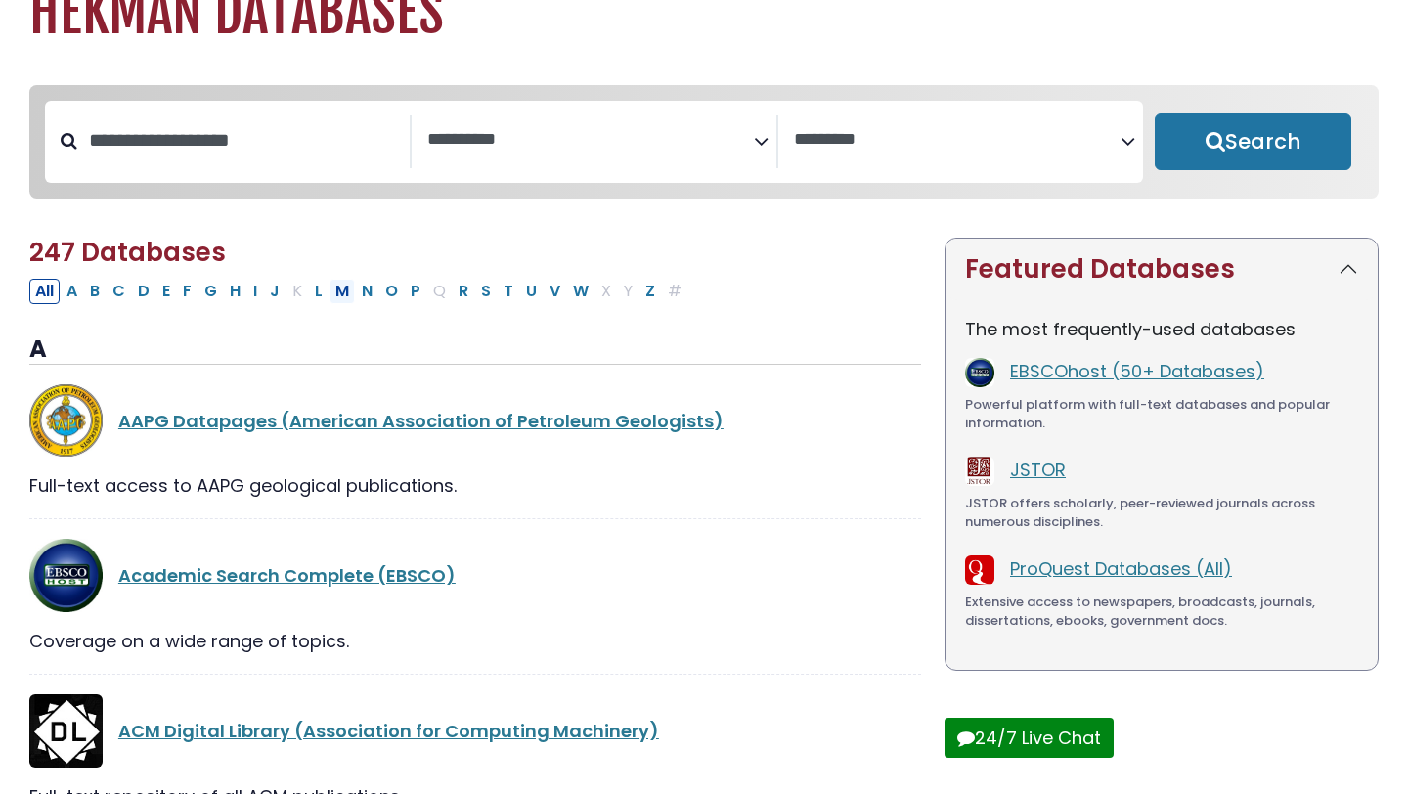
click at [341, 304] on button "M" at bounding box center [342, 291] width 25 height 25
select select "Database Subject Filter"
select select "Database Vendors Filter"
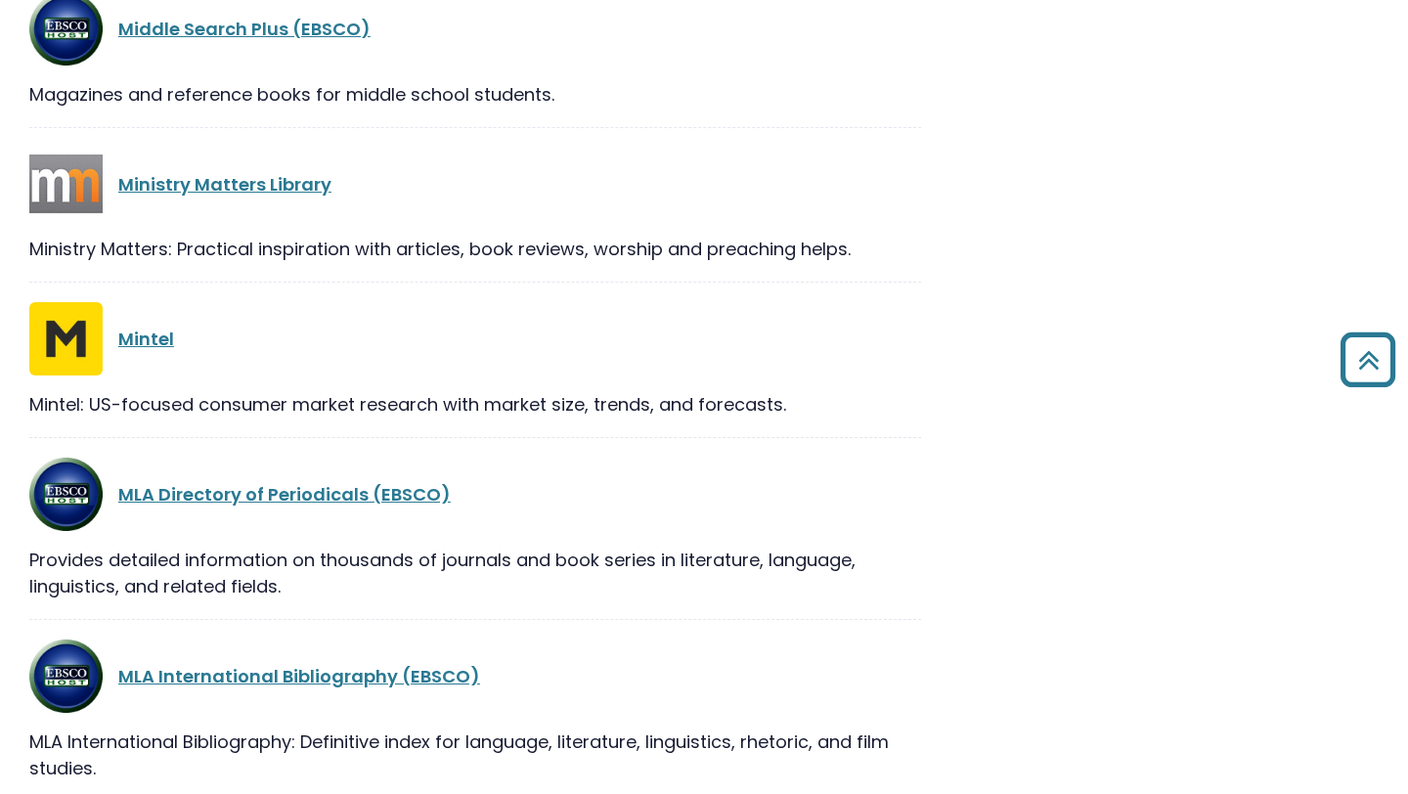
scroll to position [1694, 0]
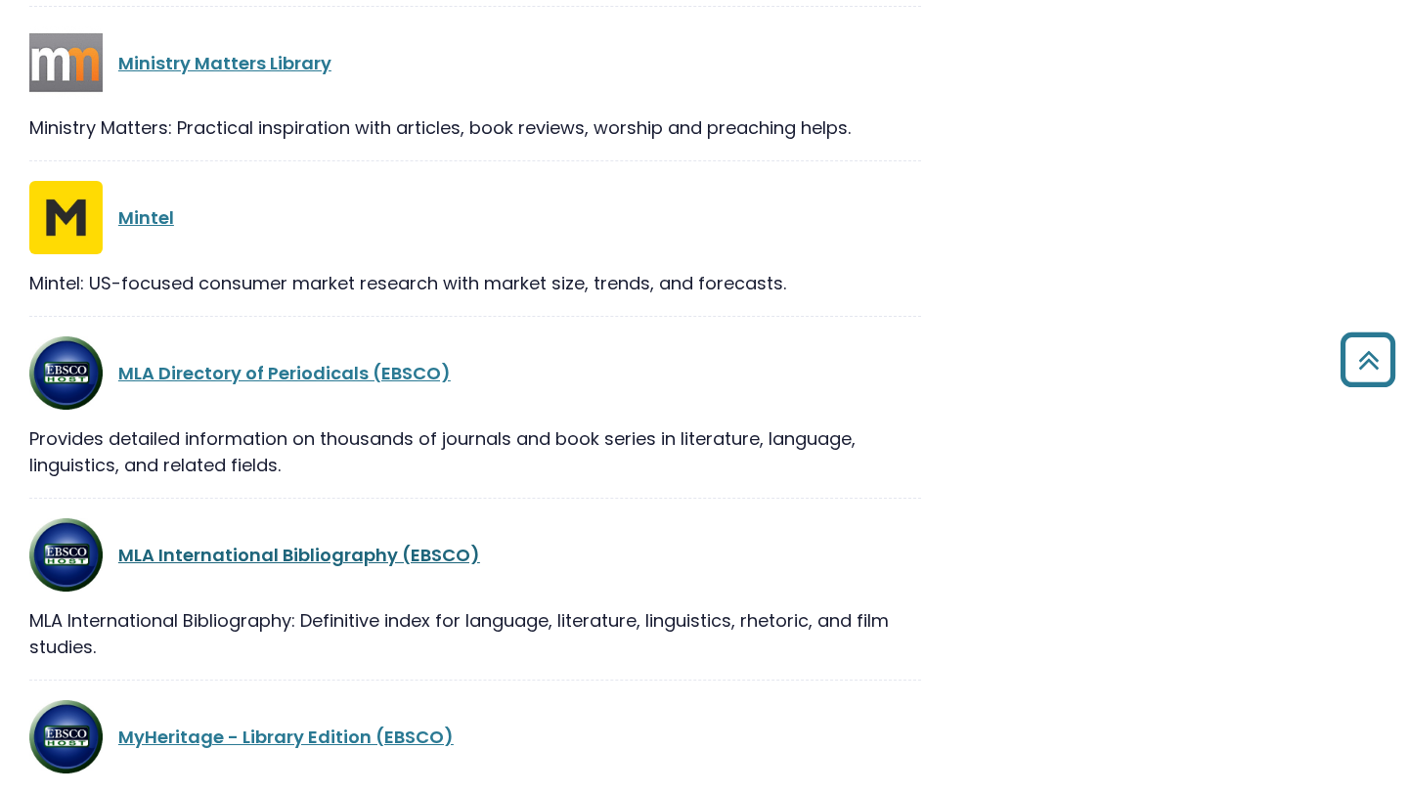
click at [333, 557] on link "MLA International Bibliography (EBSCO)" at bounding box center [299, 555] width 362 height 24
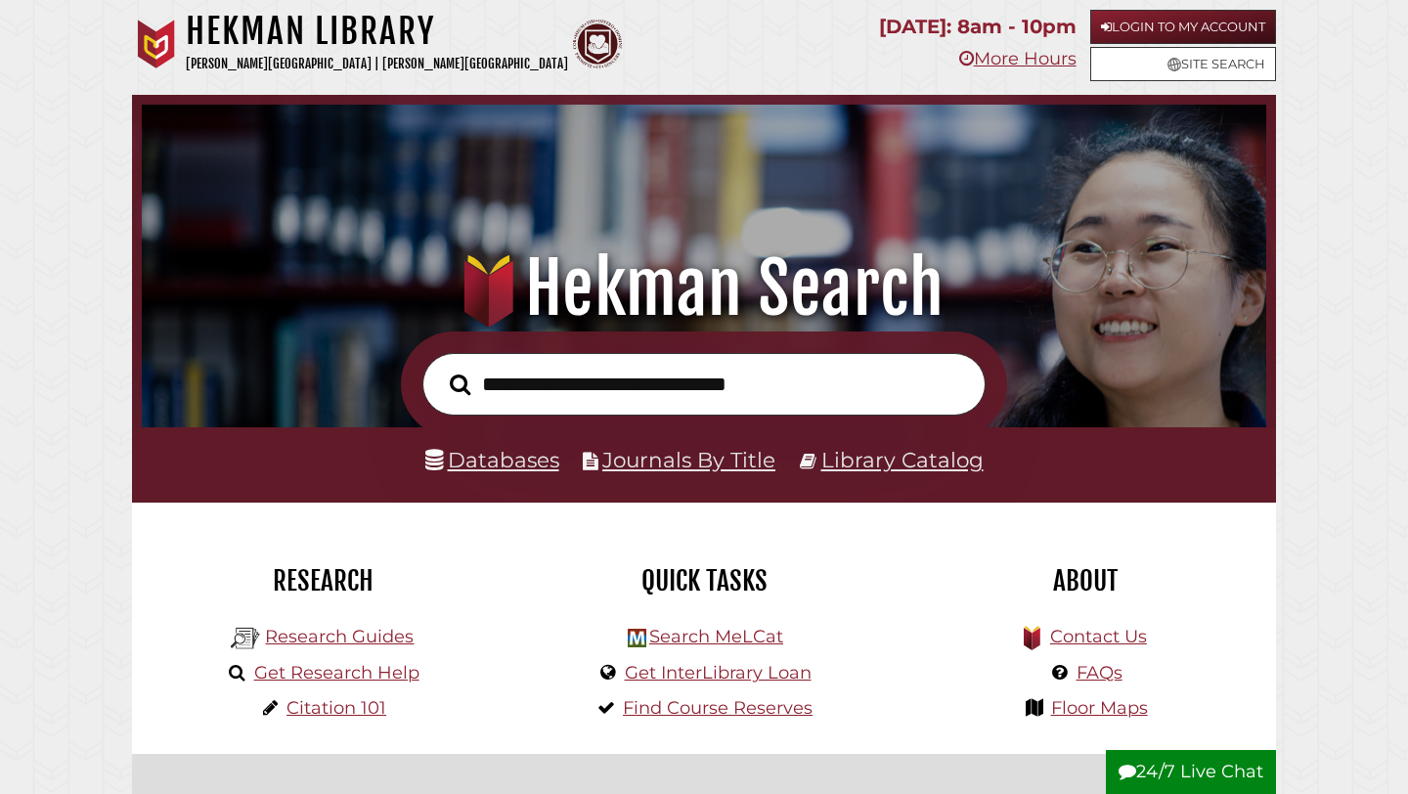
scroll to position [372, 1115]
click at [618, 398] on input "text" at bounding box center [703, 385] width 563 height 64
type input "*"
type input "**********"
click at [440, 369] on button "Search" at bounding box center [460, 385] width 40 height 32
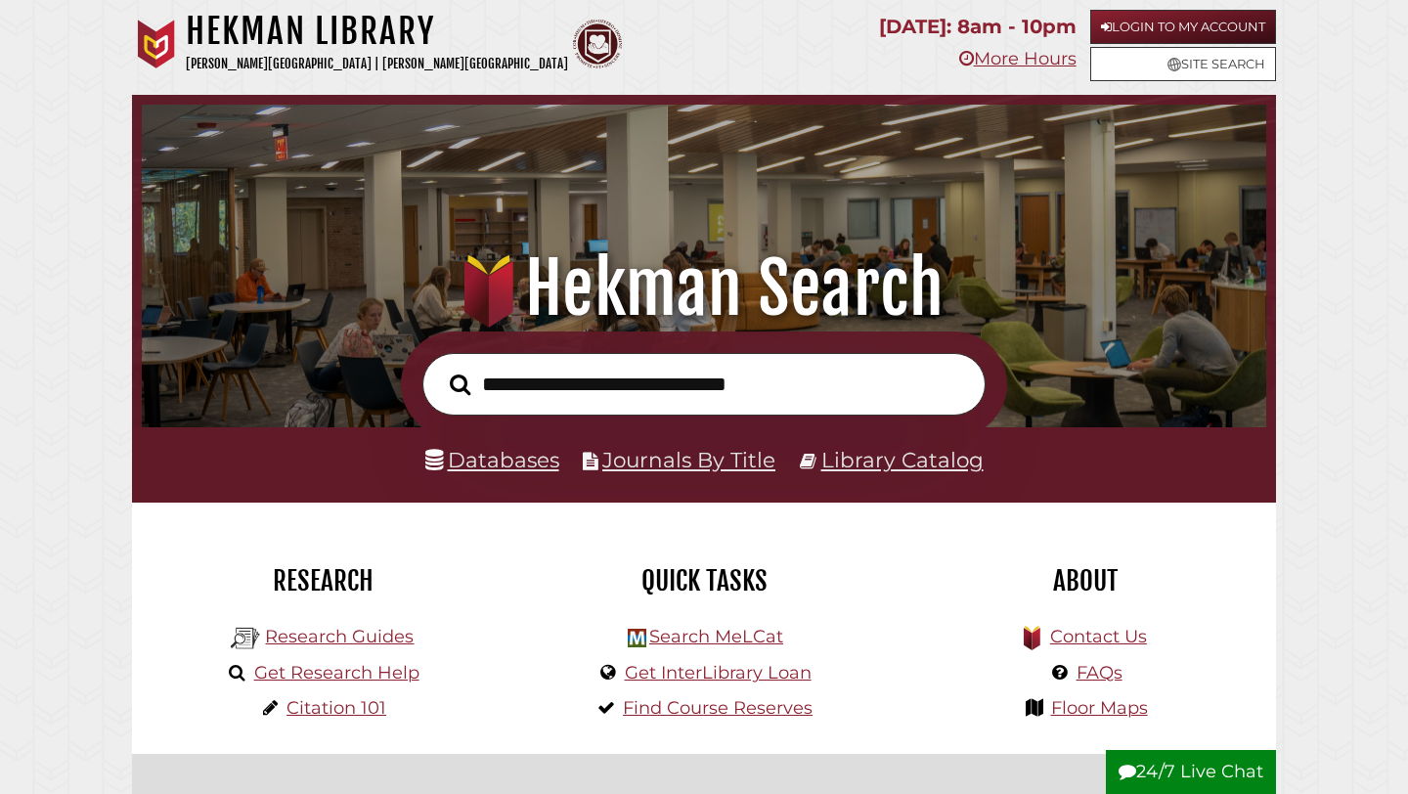
scroll to position [372, 1115]
click at [604, 404] on input "text" at bounding box center [703, 385] width 563 height 64
click at [440, 369] on button "Search" at bounding box center [460, 385] width 40 height 32
type input "***"
